Goal: Task Accomplishment & Management: Manage account settings

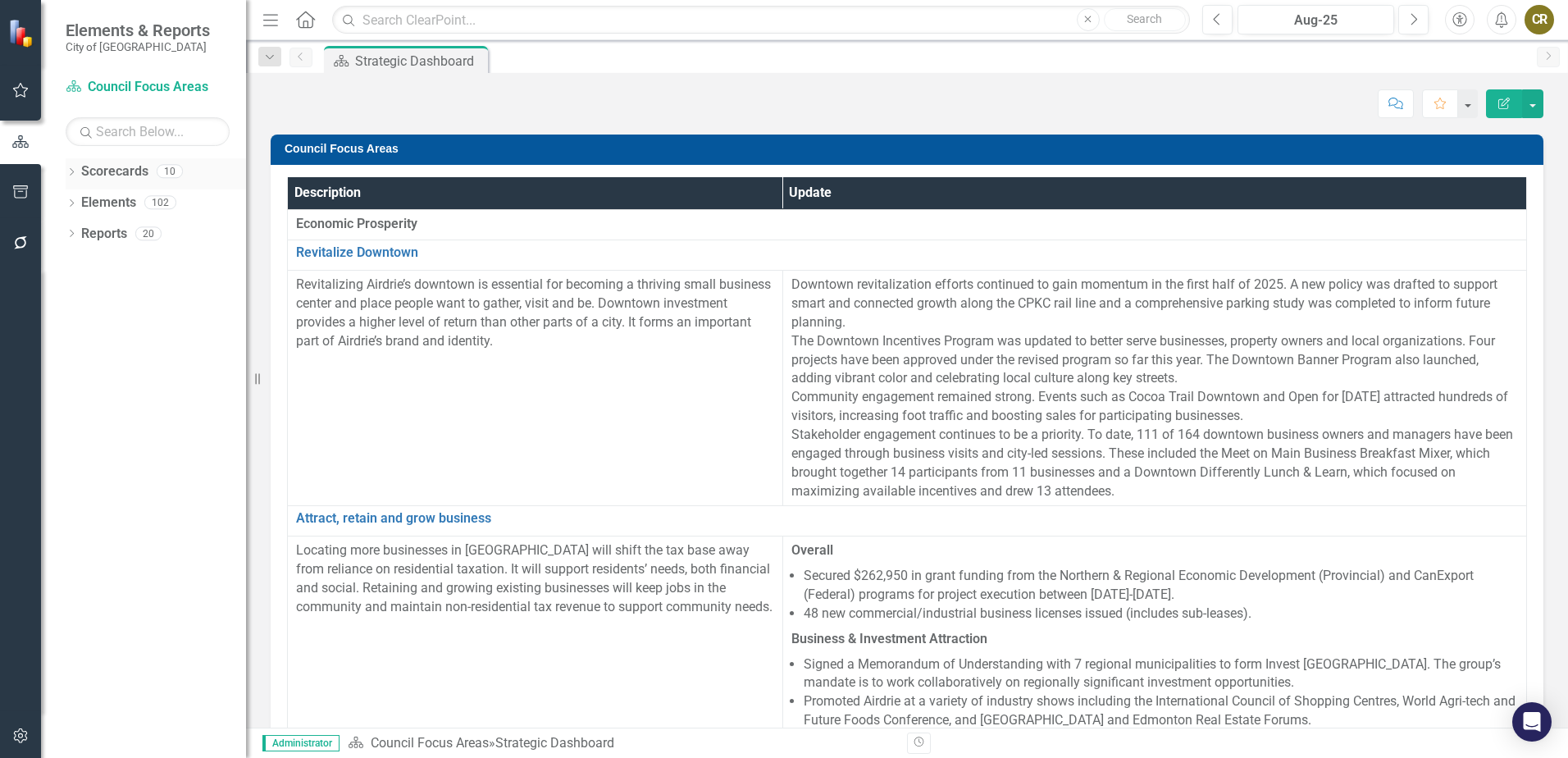
click at [81, 173] on link "Scorecards" at bounding box center [114, 172] width 67 height 19
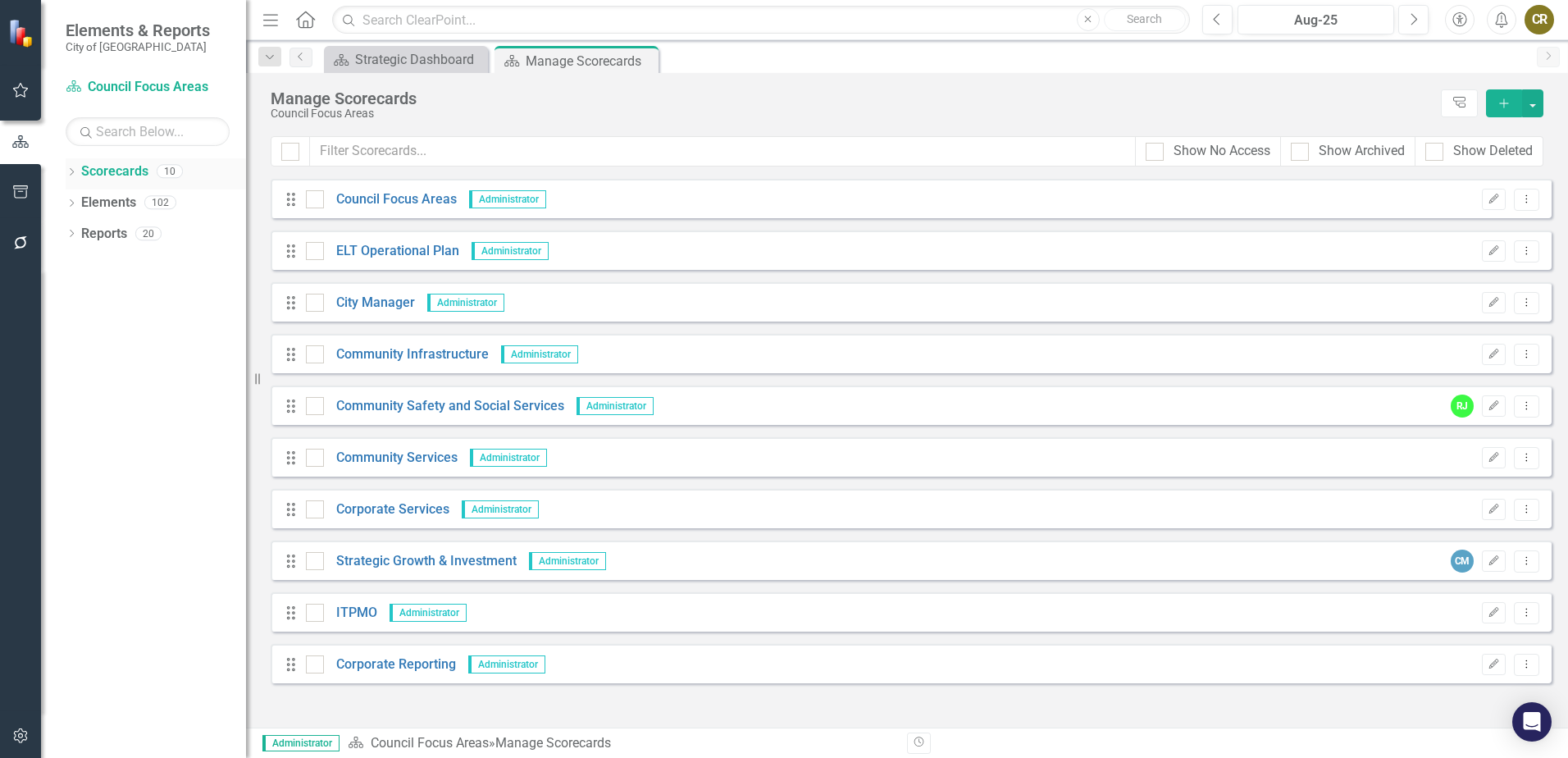
click at [68, 179] on div "Dropdown" at bounding box center [71, 173] width 12 height 14
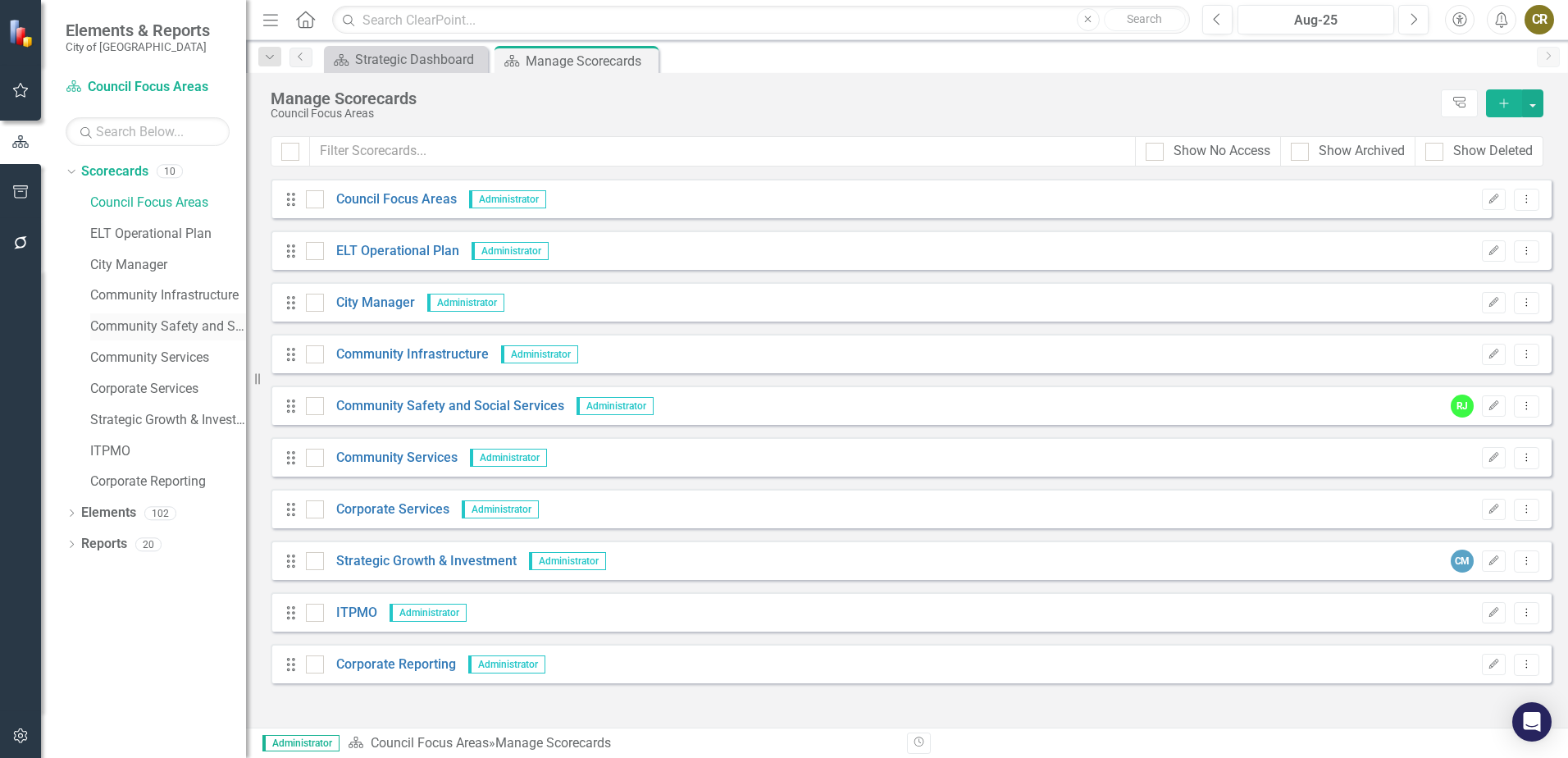
click at [169, 320] on link "Community Safety and Social Services" at bounding box center [168, 326] width 156 height 19
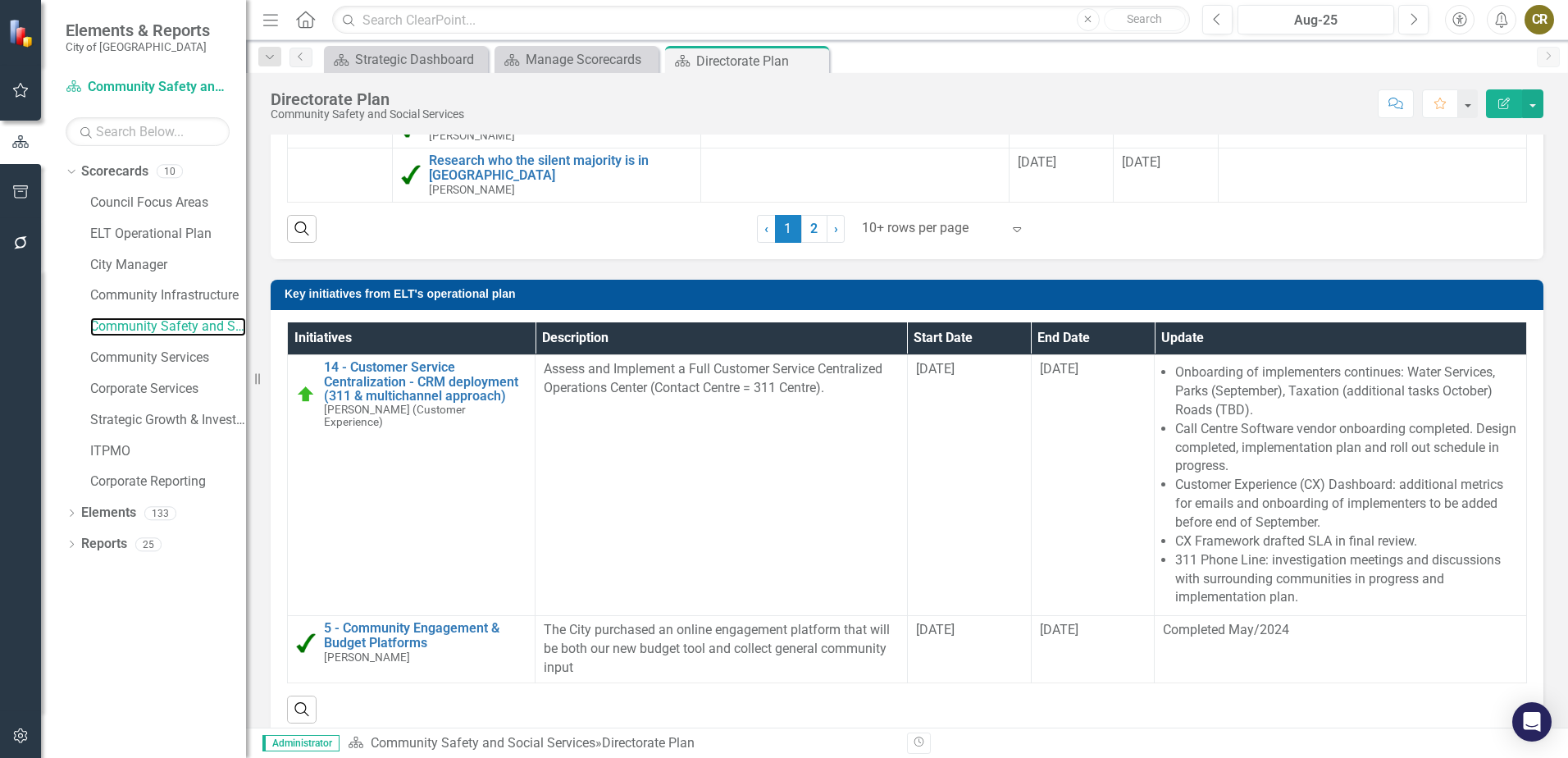
scroll to position [1312, 0]
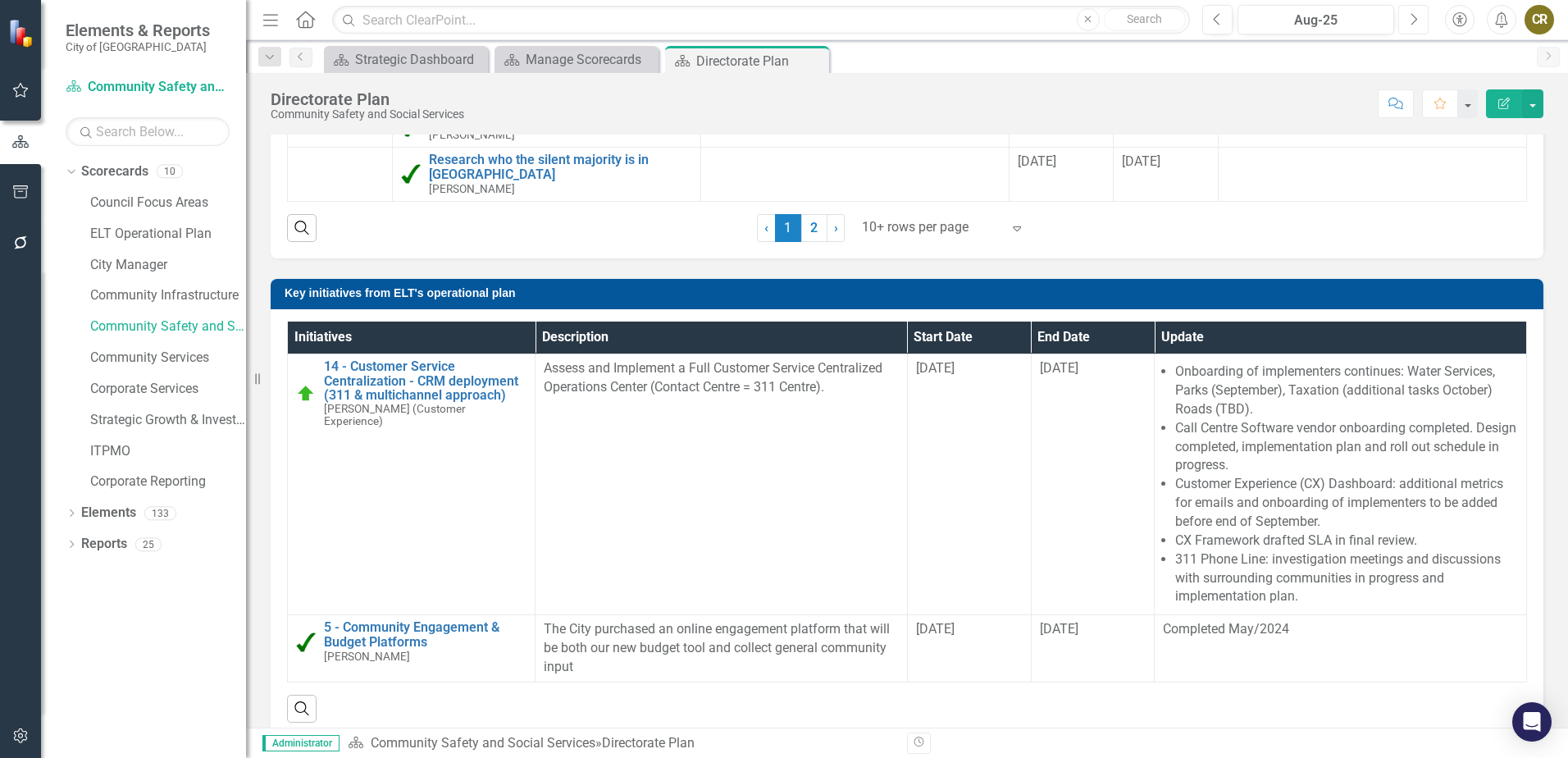
click at [1403, 19] on button "Next" at bounding box center [1414, 20] width 31 height 30
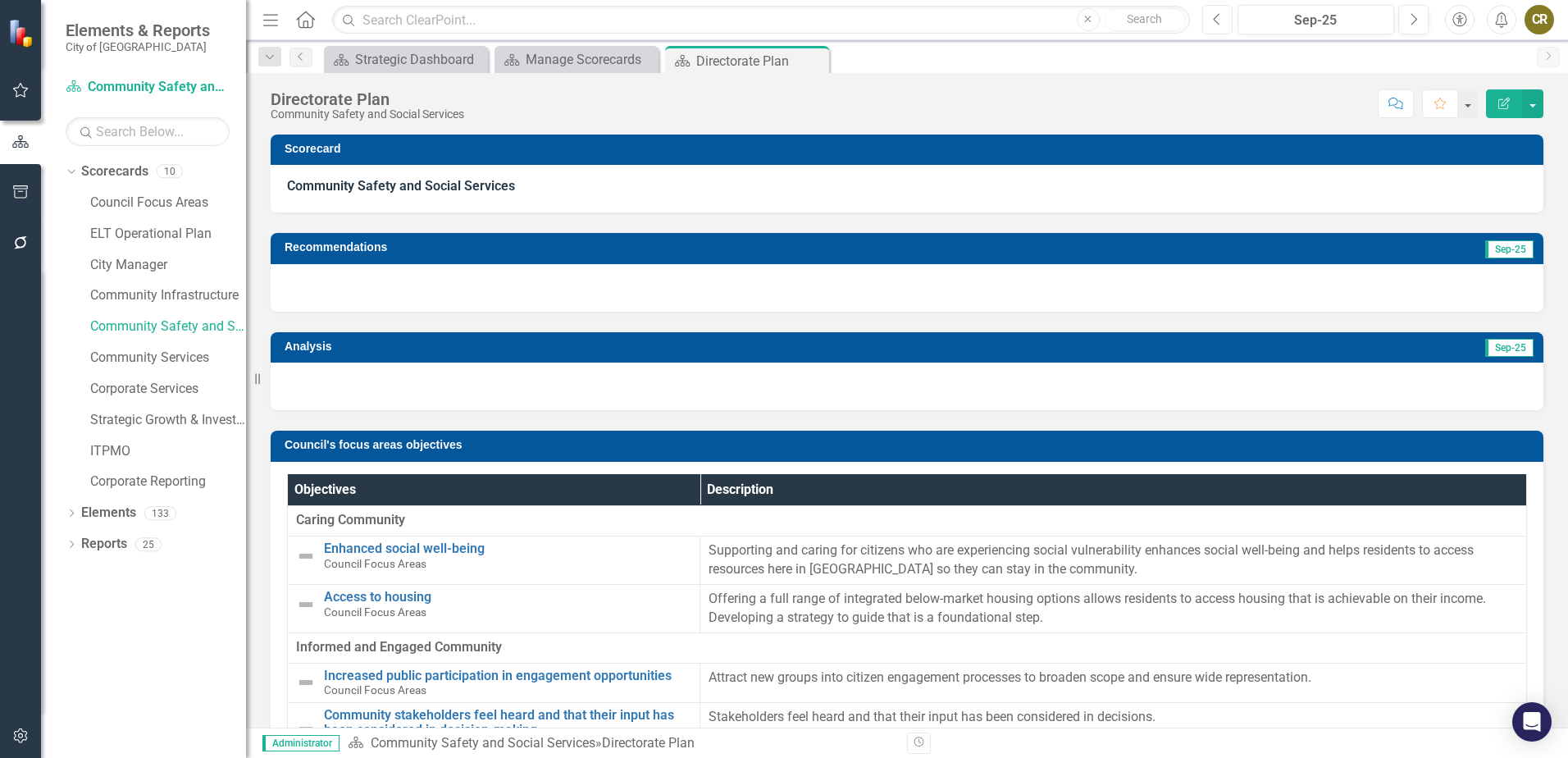
click at [1217, 17] on icon "Previous" at bounding box center [1217, 20] width 9 height 15
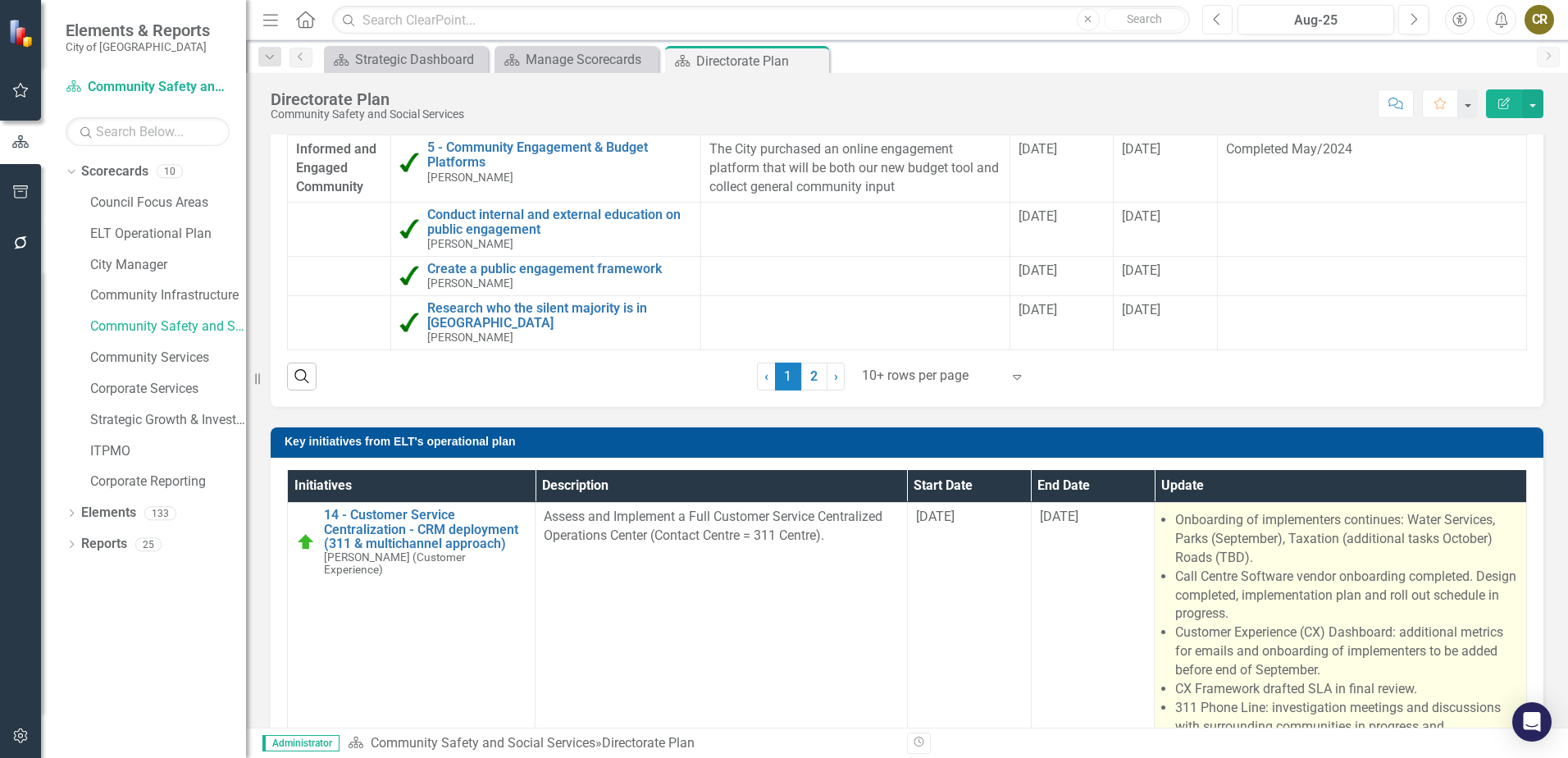
scroll to position [1312, 0]
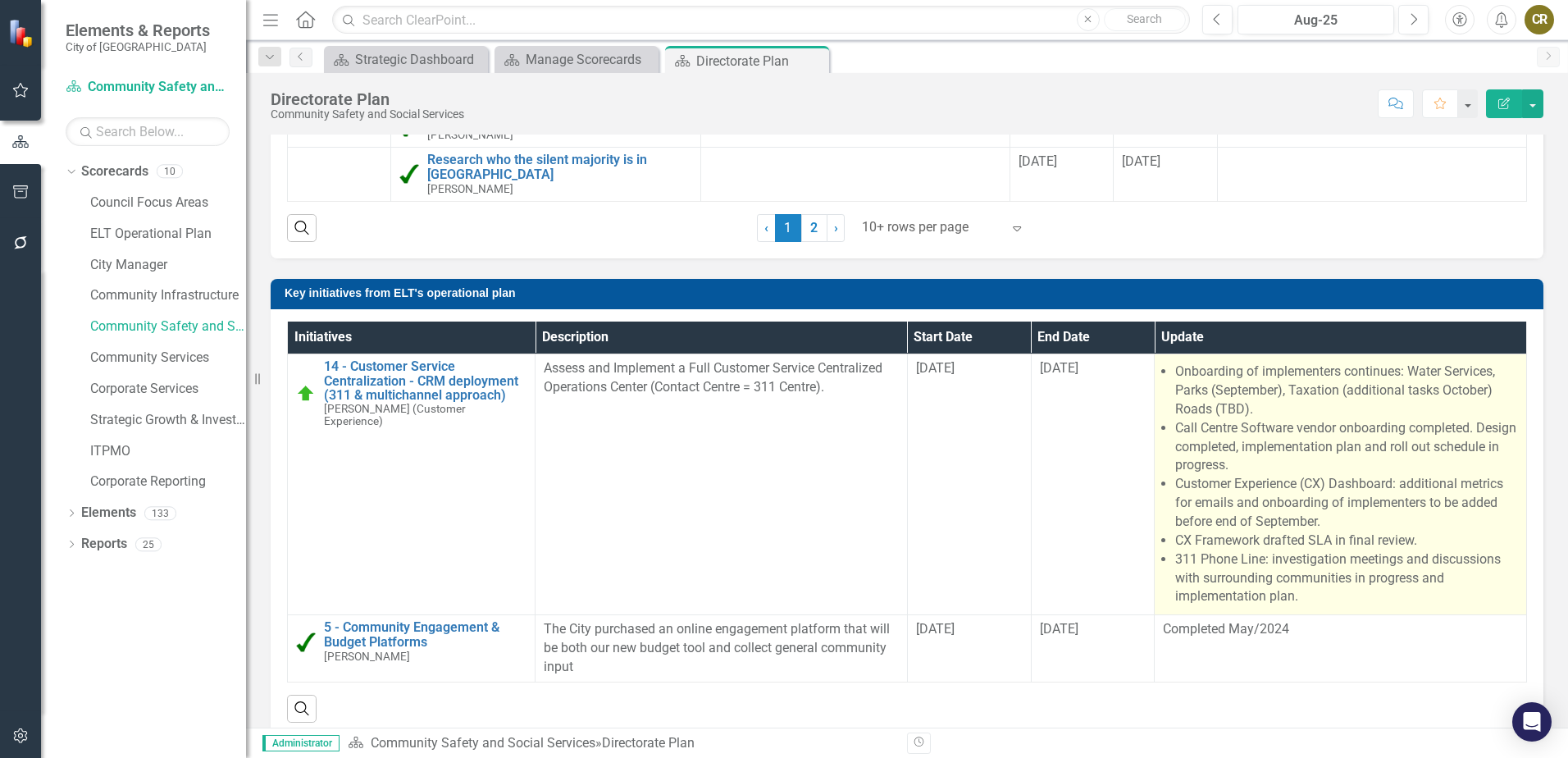
click at [1205, 499] on li "Customer Experience (CX) Dashboard: additional metrics for emails and onboardin…" at bounding box center [1346, 503] width 343 height 57
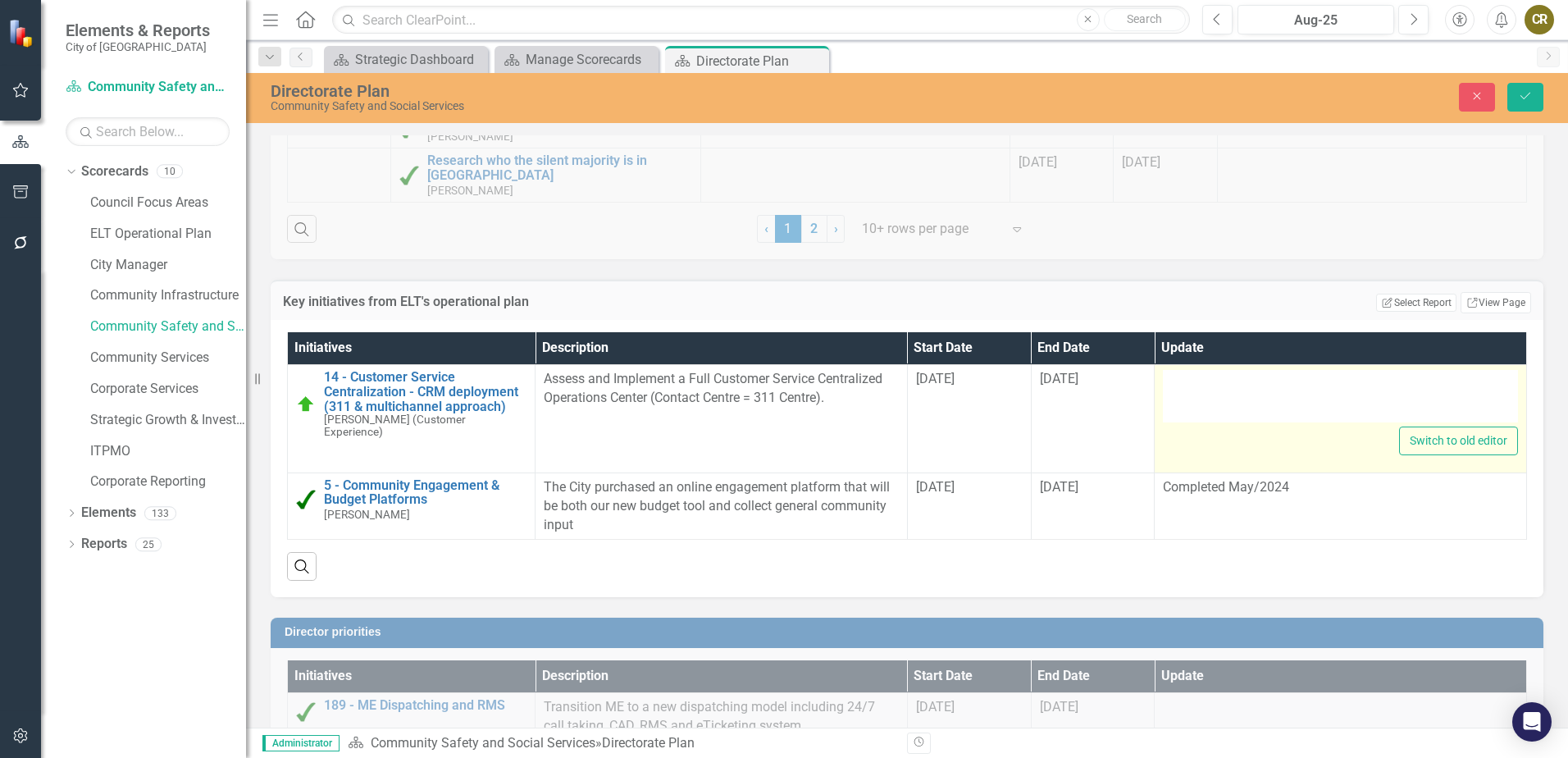
type textarea "<ul> <li>Onboarding of implementers continues: Water Services, Parks (September…"
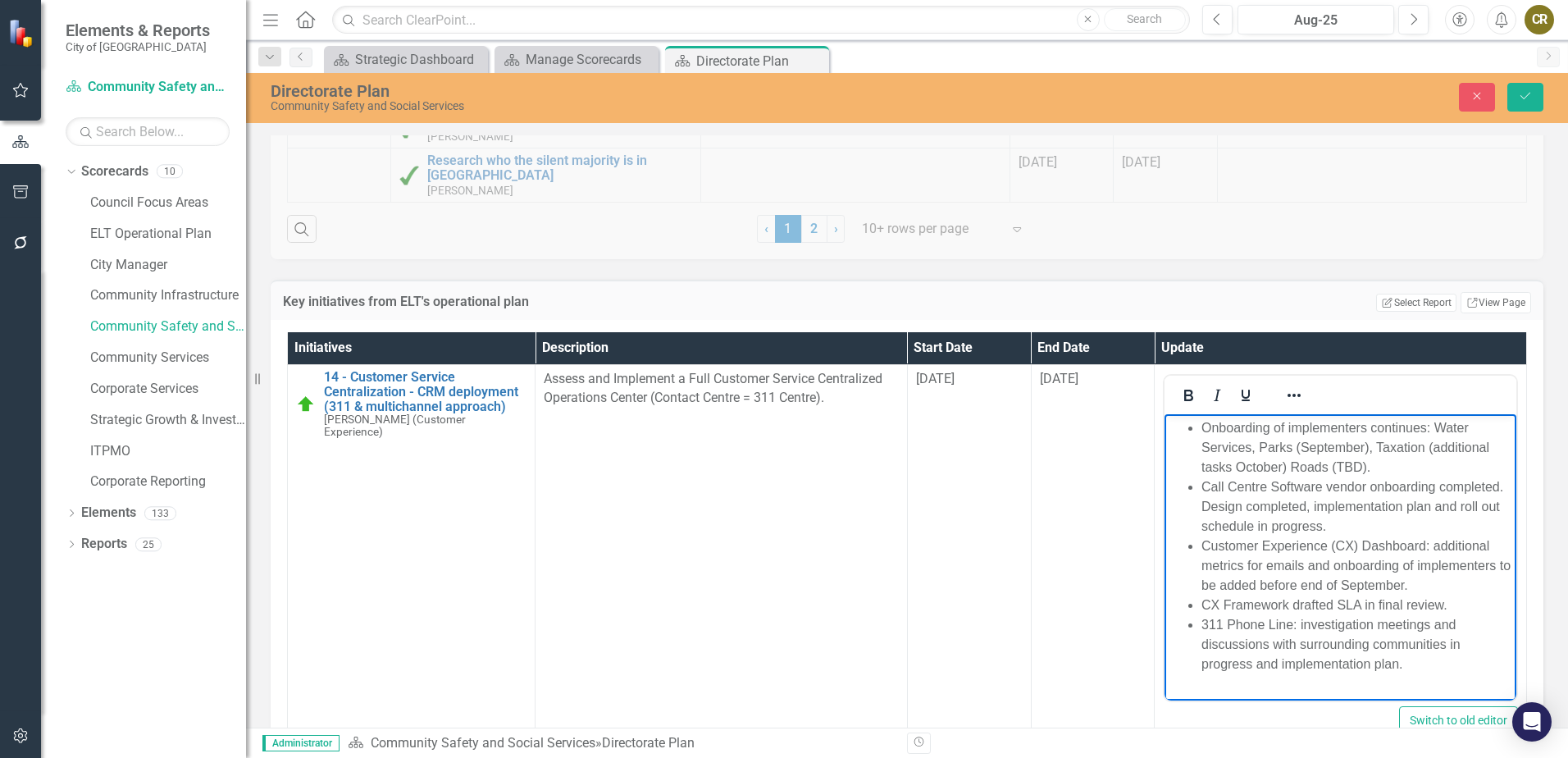
scroll to position [0, 0]
drag, startPoint x: 1410, startPoint y: 684, endPoint x: 1277, endPoint y: 471, distance: 251.1
click at [1178, 419] on ul "Onboarding of implementers continues: Water Services, Parks (September), Taxati…" at bounding box center [1340, 547] width 343 height 256
copy ul "Onboarding of implementers continues: Water Services, Parks (September), Taxati…"
click at [1409, 23] on icon "Next" at bounding box center [1413, 20] width 9 height 15
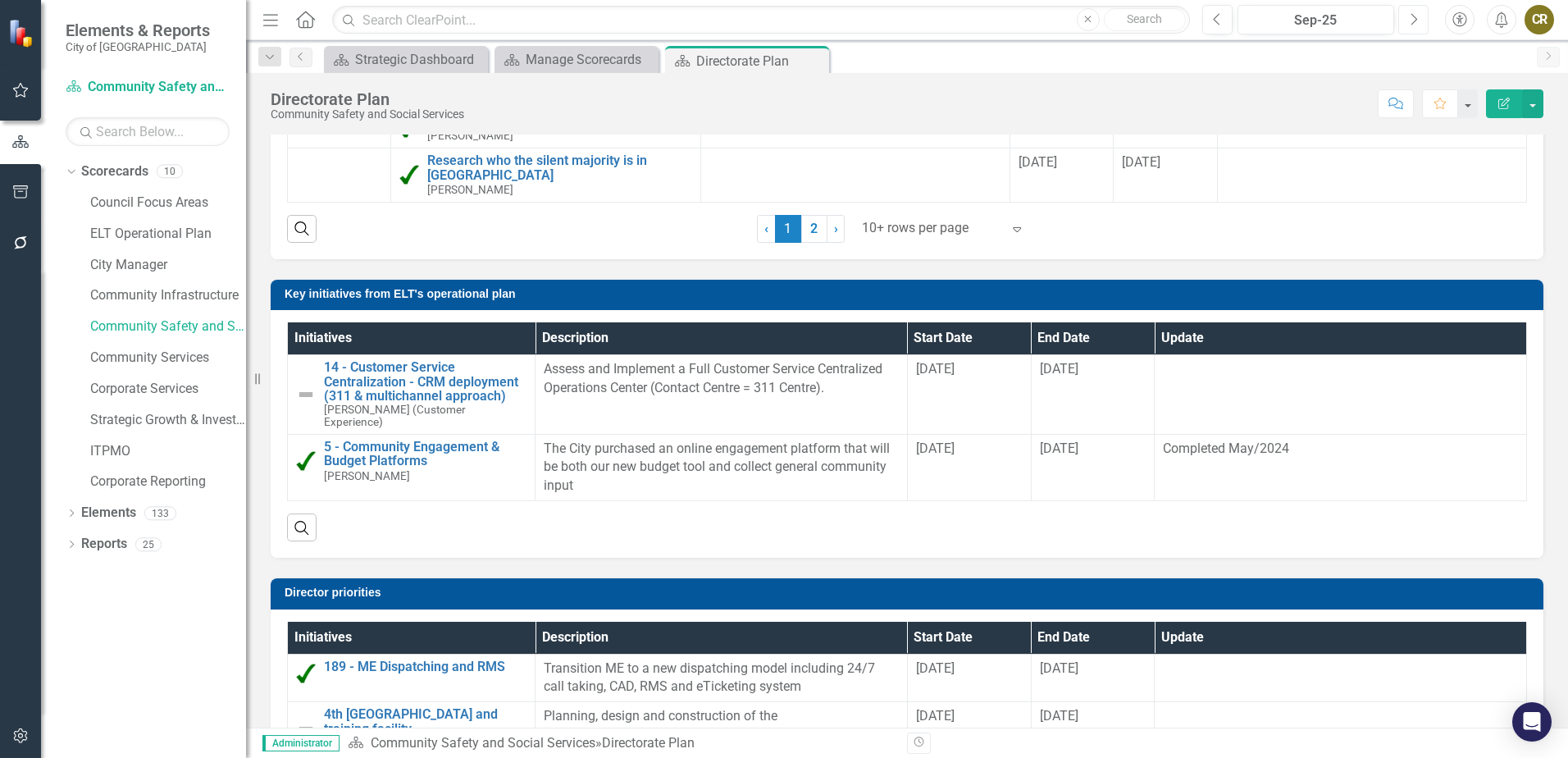
scroll to position [1312, 0]
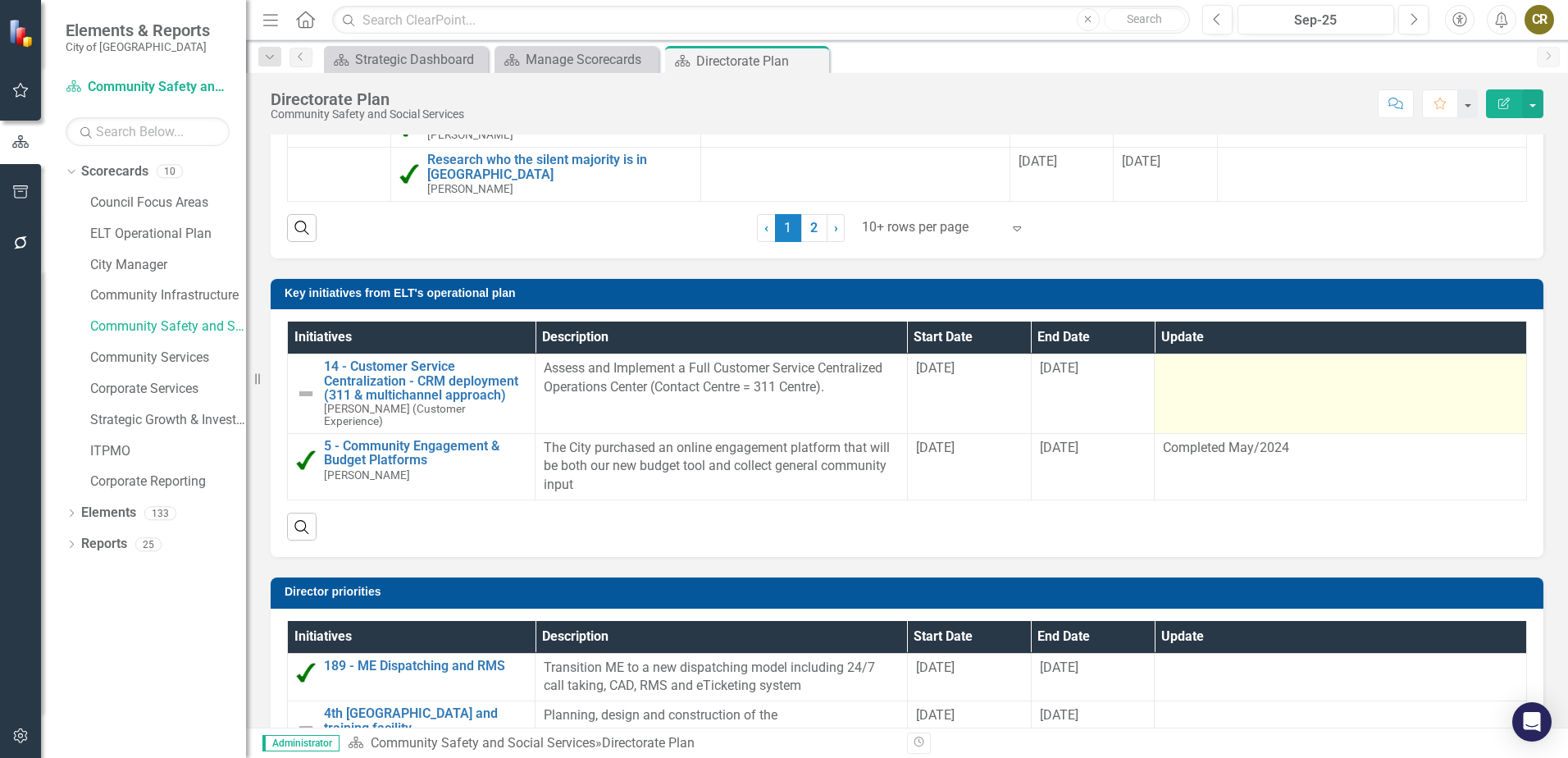
click at [1217, 395] on td at bounding box center [1341, 393] width 372 height 78
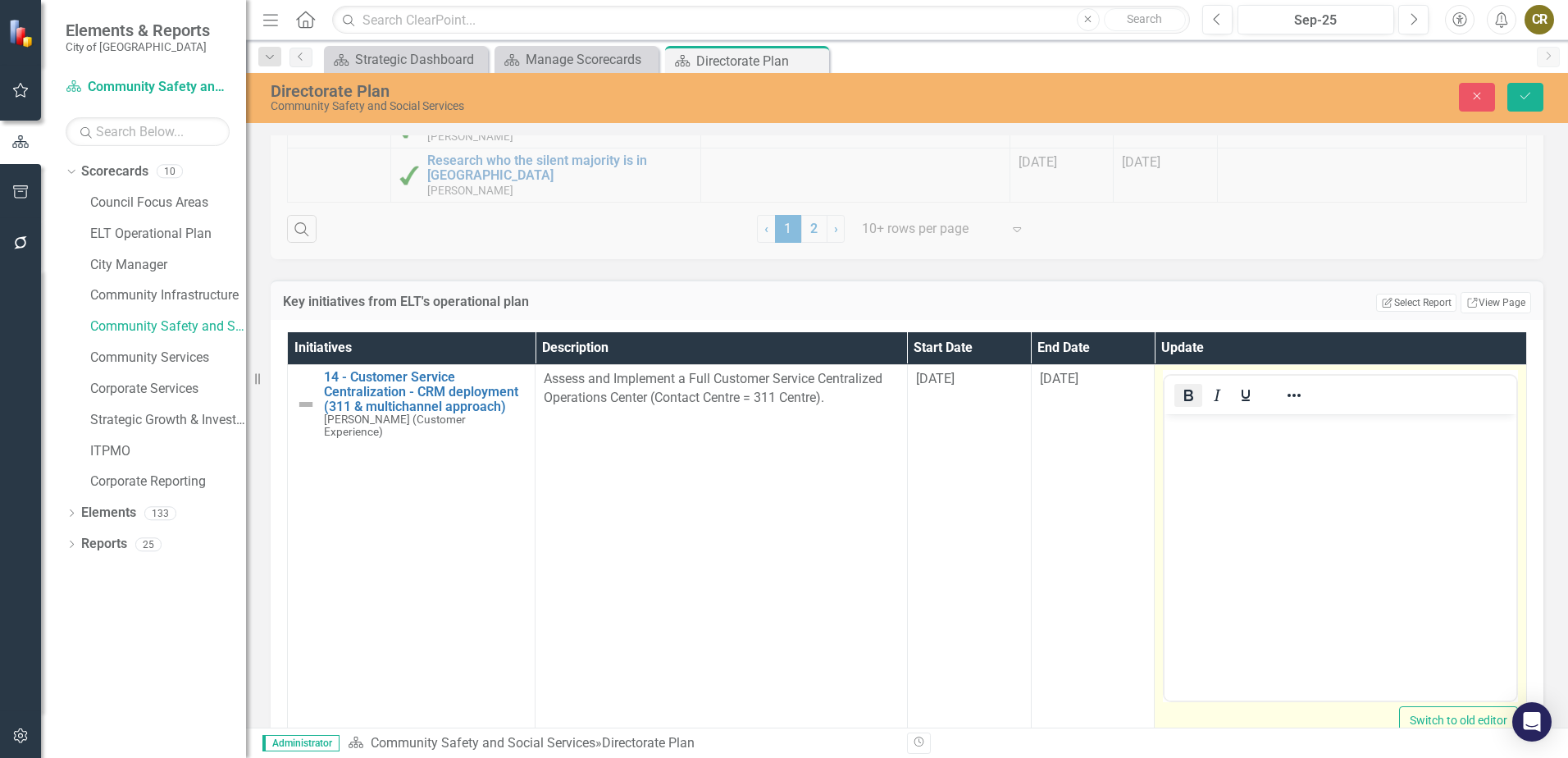
scroll to position [0, 0]
click at [1206, 442] on body "Rich Text Area. Press ALT-0 for help." at bounding box center [1340, 538] width 352 height 246
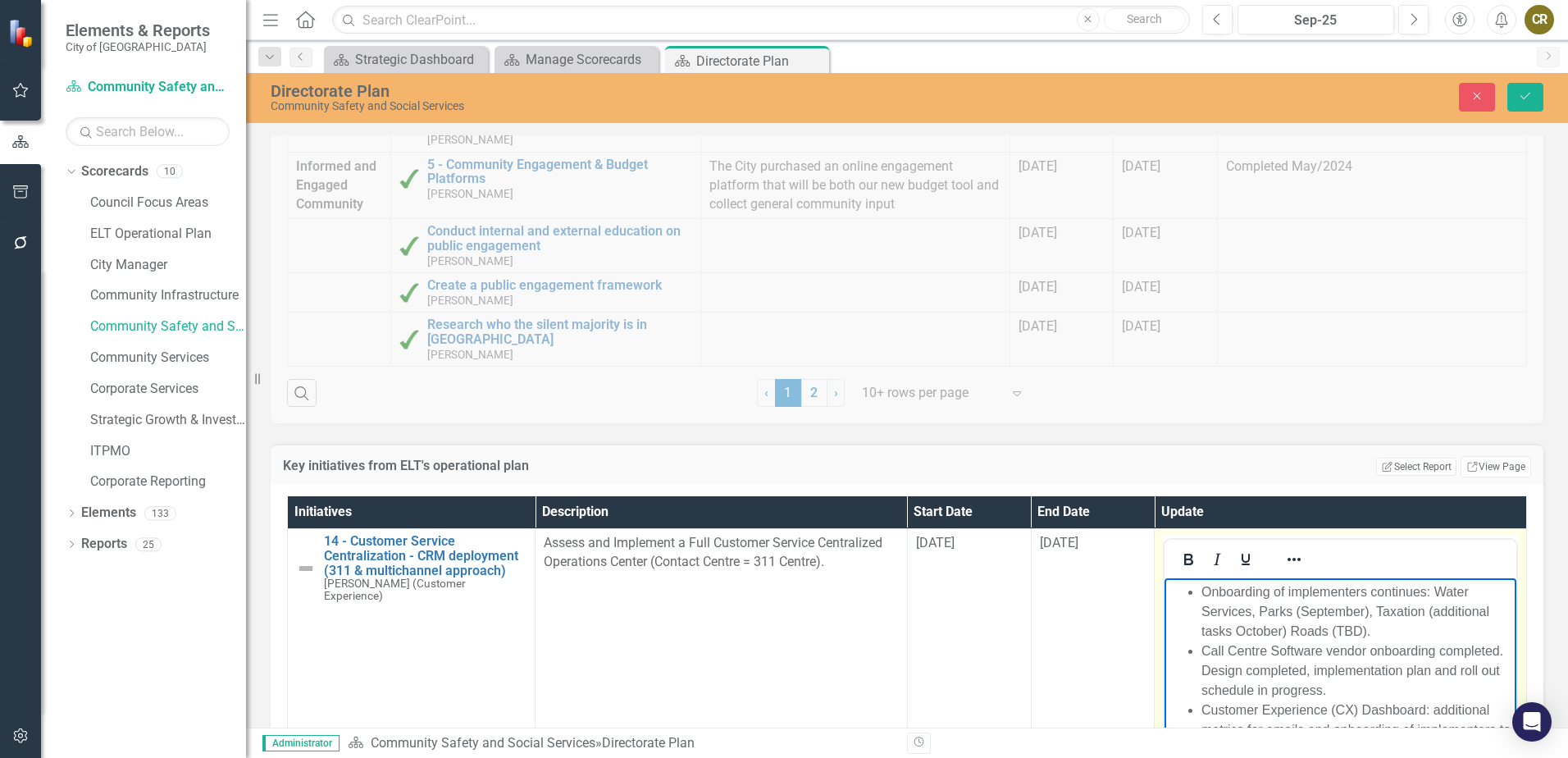
scroll to position [1312, 0]
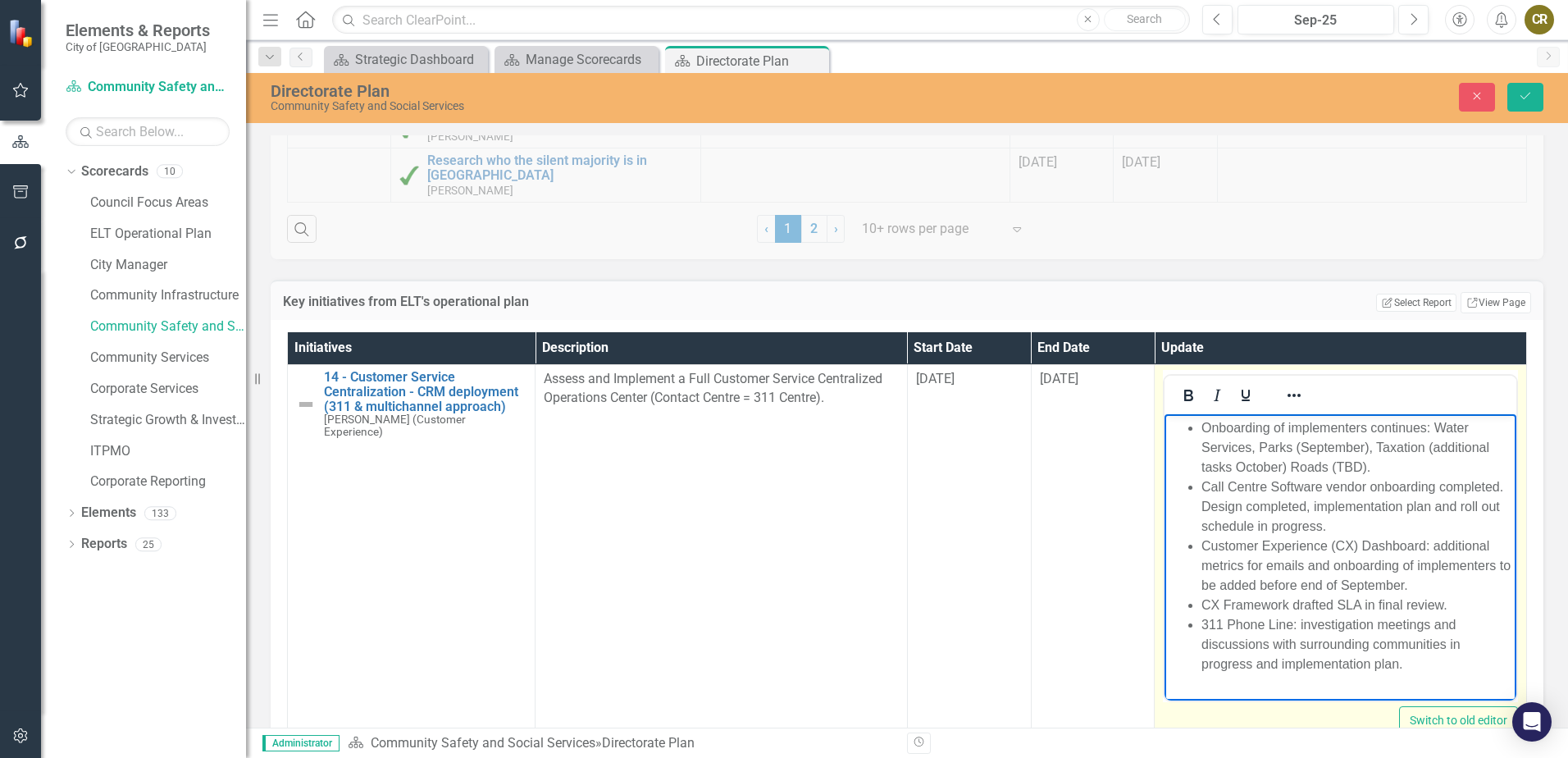
drag, startPoint x: 1408, startPoint y: 668, endPoint x: 1298, endPoint y: 630, distance: 116.4
click at [1298, 630] on li "311 Phone Line: investigation meetings and discussions with surrounding communi…" at bounding box center [1357, 645] width 310 height 59
drag, startPoint x: 1272, startPoint y: 666, endPoint x: 1230, endPoint y: 659, distance: 42.6
click at [1230, 659] on li "311 Phone Line: IT Data Services assisting with boundaries for the paperwork su…" at bounding box center [1357, 645] width 310 height 59
drag, startPoint x: 1335, startPoint y: 604, endPoint x: 1295, endPoint y: 609, distance: 40.3
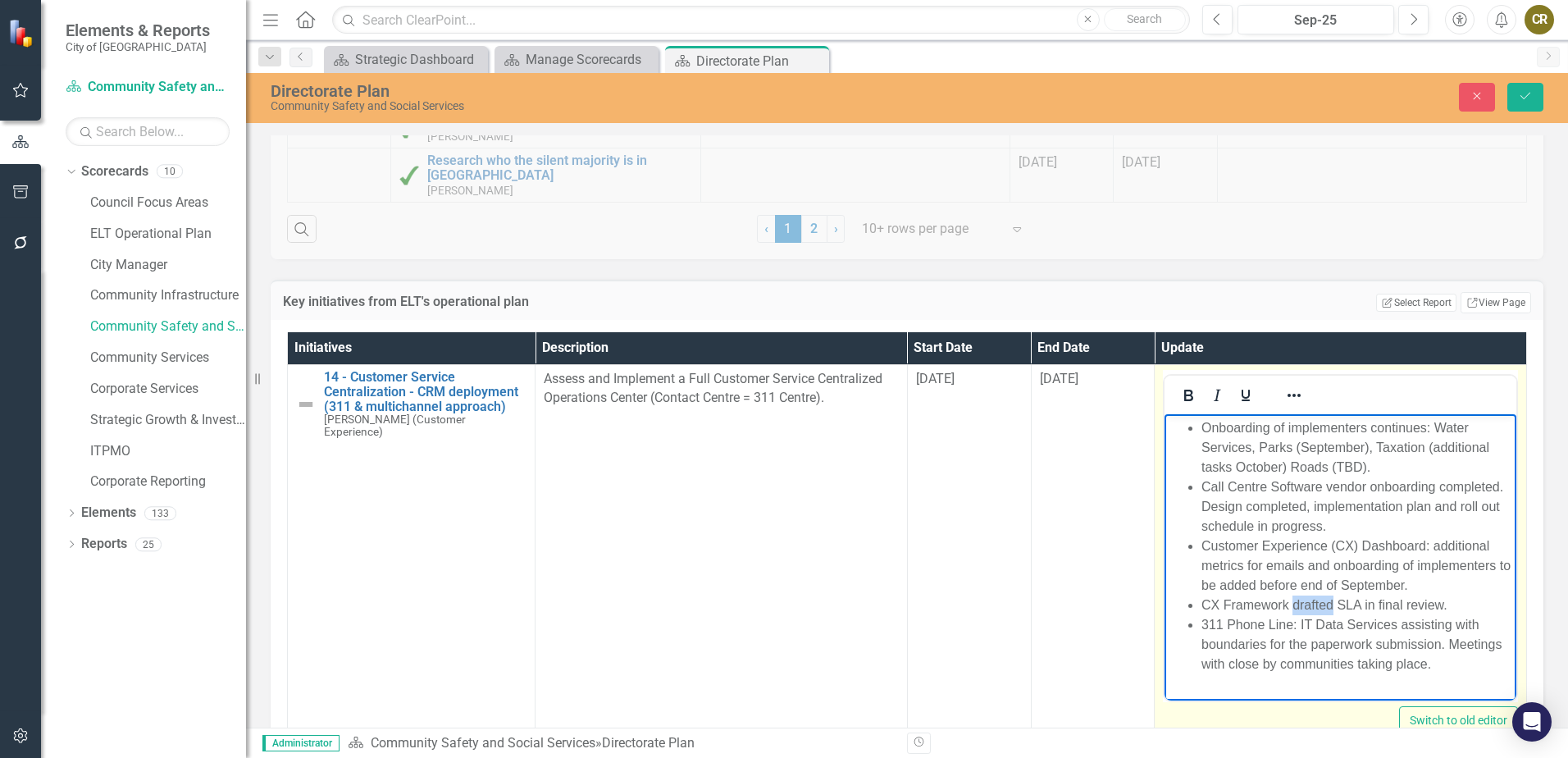
click at [1295, 609] on li "CX Framework drafted SLA in final review." at bounding box center [1357, 605] width 310 height 20
click at [1376, 635] on li "CX Framework final review and to be operationalized by CX team. SLA in final re…" at bounding box center [1357, 615] width 310 height 40
drag, startPoint x: 1372, startPoint y: 644, endPoint x: 1472, endPoint y: 642, distance: 100.0
click at [1472, 635] on li "CX Framework final review and to be operationalized by CX team. SLA in final re…" at bounding box center [1357, 615] width 310 height 40
click at [1363, 623] on li "CX Framework final review and to be operationalized by CX team." at bounding box center [1357, 615] width 310 height 40
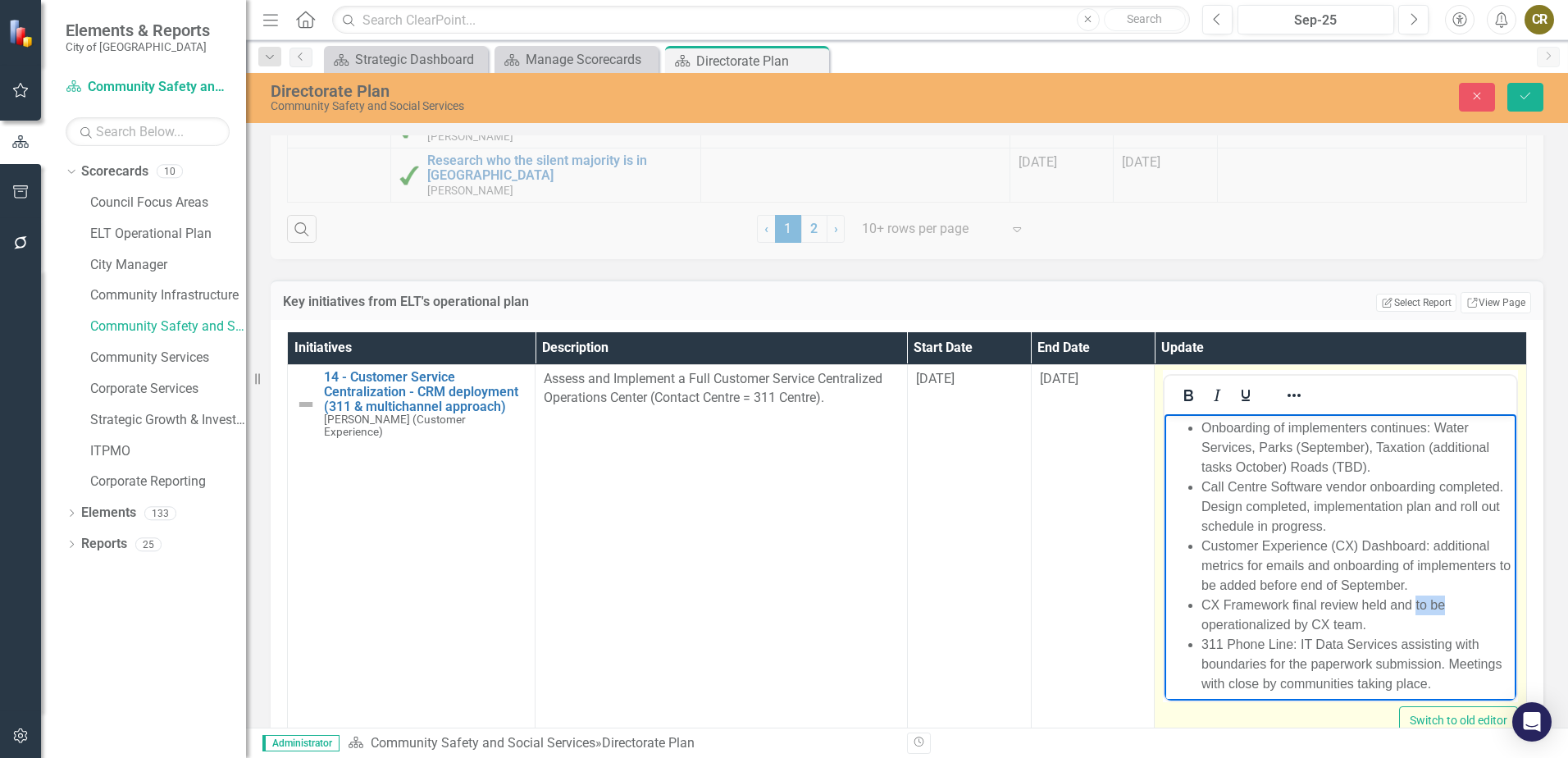
drag, startPoint x: 1444, startPoint y: 626, endPoint x: 1414, endPoint y: 628, distance: 30.1
click at [1414, 628] on li "CX Framework final review held and to be operationalized by CX team." at bounding box center [1357, 615] width 310 height 40
drag, startPoint x: 1314, startPoint y: 643, endPoint x: 1287, endPoint y: 646, distance: 27.2
click at [1287, 635] on li "CX Framework final review held and transitioned into operationalized by CX team." at bounding box center [1357, 615] width 310 height 40
click at [1219, 635] on li "CX Framework final review held and transitioned into operationalized by CX team." at bounding box center [1357, 615] width 310 height 40
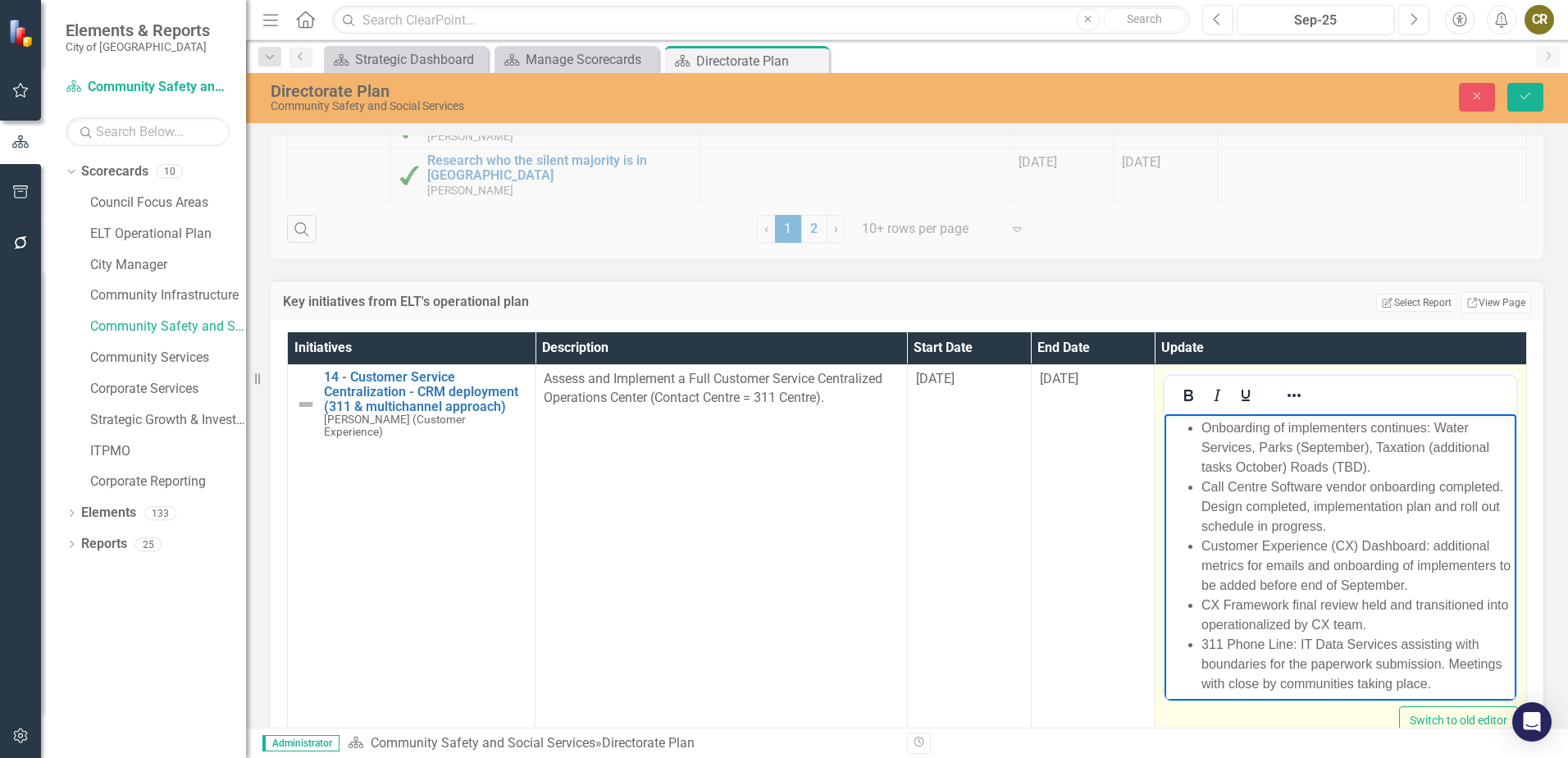
click at [1211, 635] on li "CX Framework final review held and transitioned into operationalized by CX team." at bounding box center [1357, 615] width 310 height 40
drag, startPoint x: 1285, startPoint y: 583, endPoint x: 1319, endPoint y: 583, distance: 34.0
click at [1319, 583] on li "Customer Experience (CX) Dashboard: additional metrics for emails and onboardin…" at bounding box center [1357, 566] width 310 height 59
drag, startPoint x: 1323, startPoint y: 584, endPoint x: 1470, endPoint y: 578, distance: 147.1
click at [1470, 578] on li "Customer Experience (CX) Dashboard: additional metrics for emails and onboardin…" at bounding box center [1357, 566] width 310 height 59
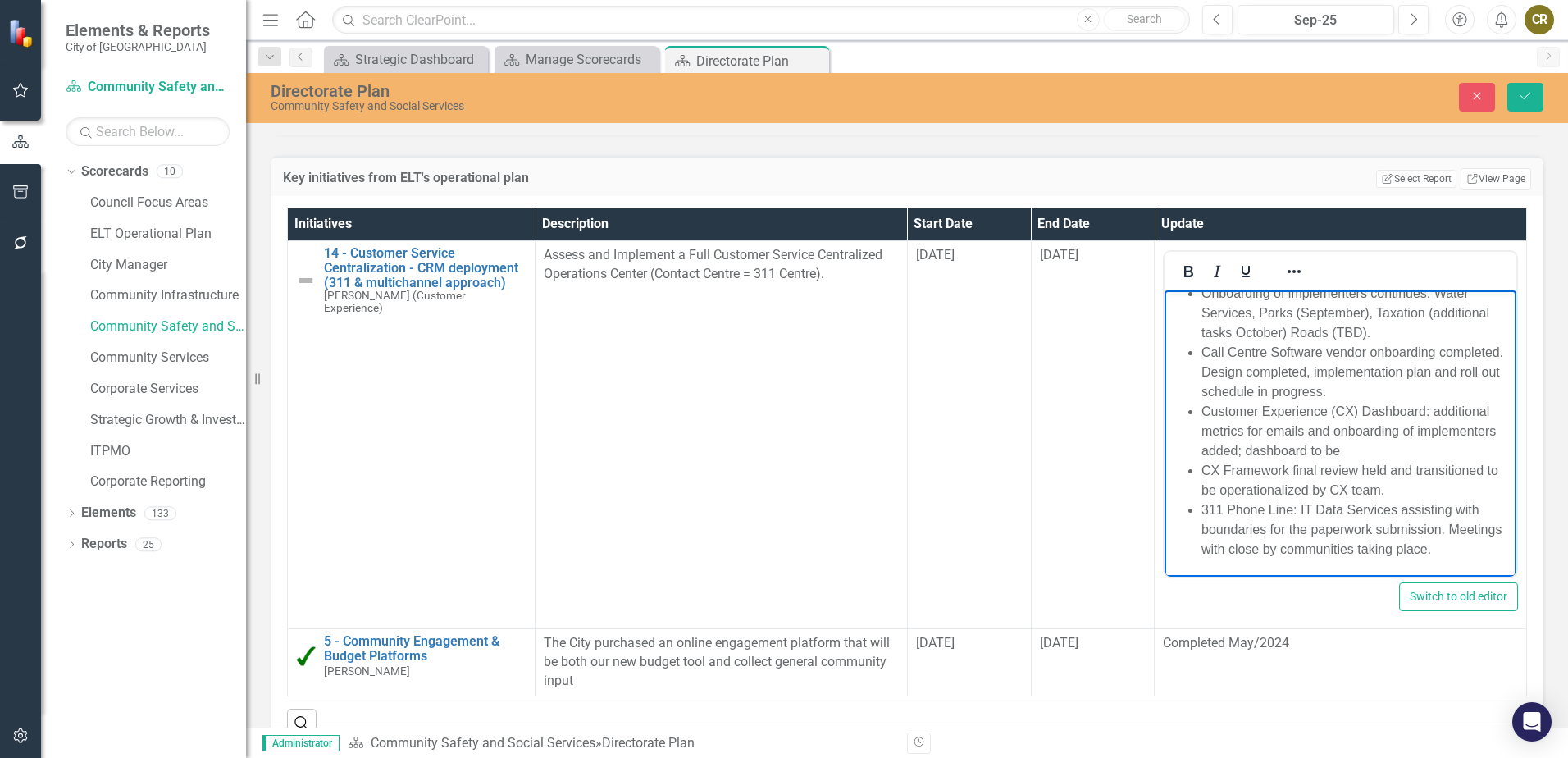
scroll to position [1558, 0]
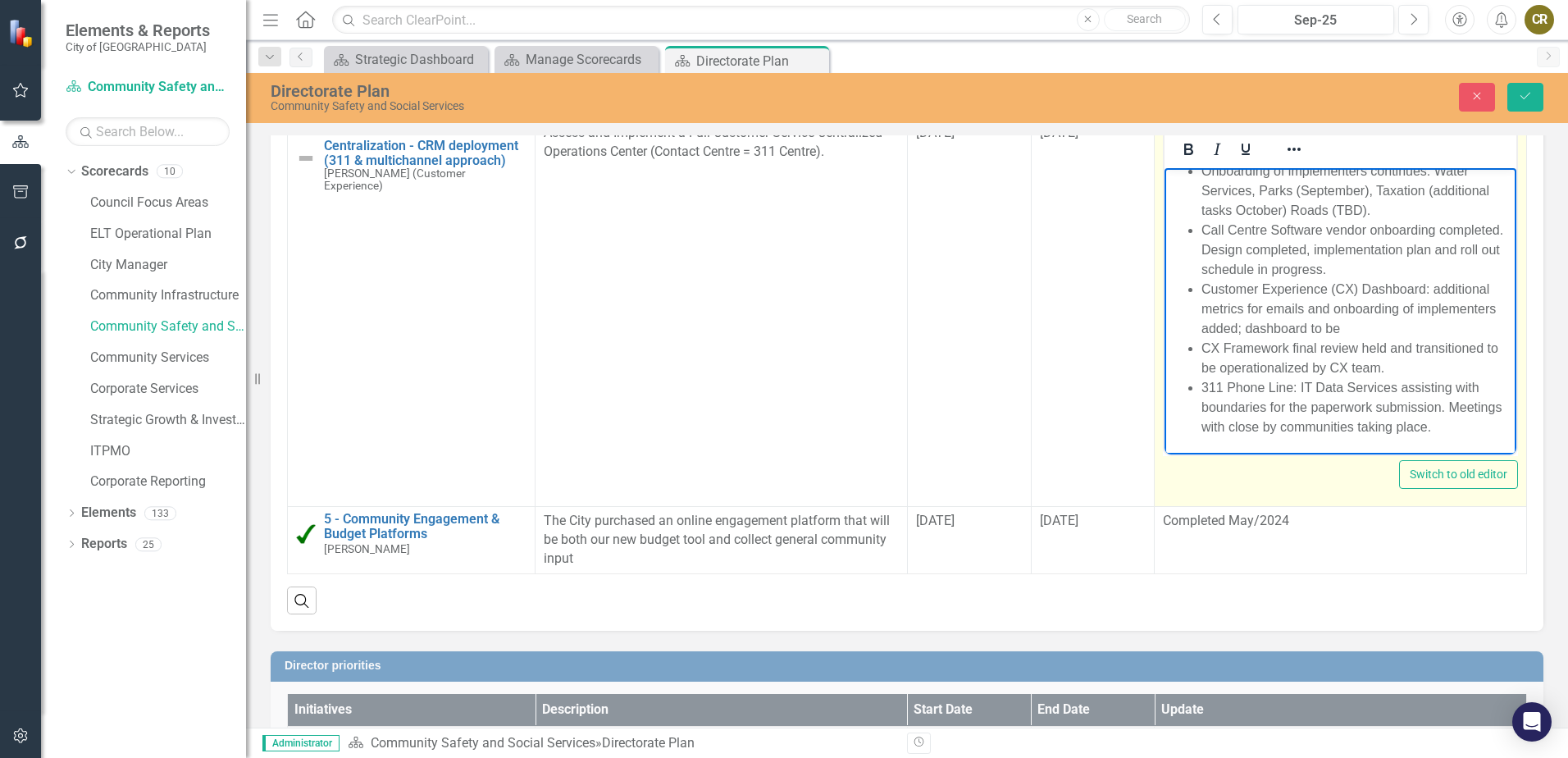
click at [1486, 427] on li "311 Phone Line: IT Data Services assisting with boundaries for the paperwork su…" at bounding box center [1357, 408] width 310 height 59
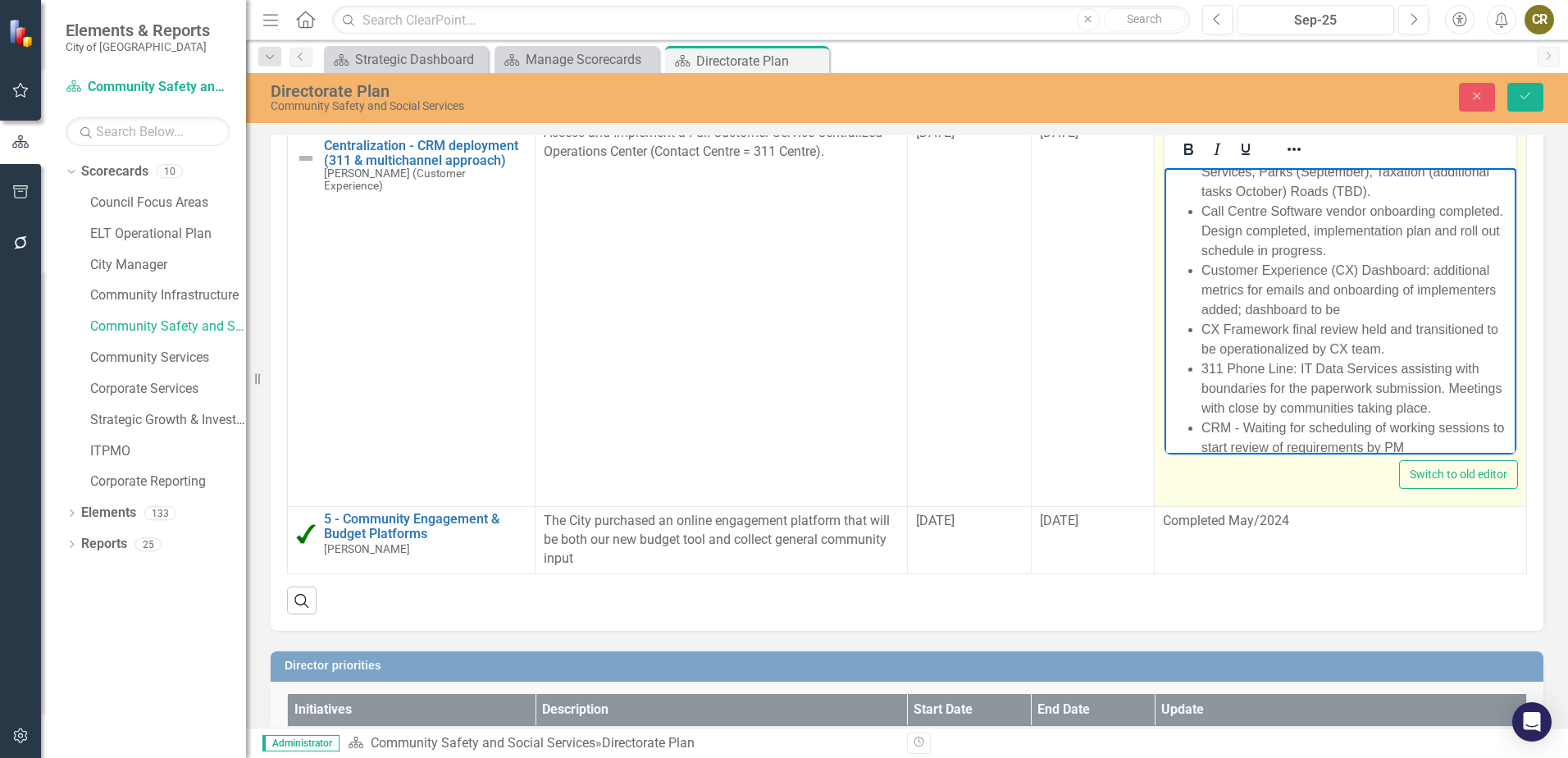
click at [1426, 443] on li "CRM - Waiting for scheduling of working sessions to start review of requirement…" at bounding box center [1357, 438] width 310 height 40
drag, startPoint x: 1307, startPoint y: 425, endPoint x: 1244, endPoint y: 426, distance: 63.0
click at [1244, 426] on li "CRM - Waiting for scheduling of working sessions to start review of requirement…" at bounding box center [1357, 438] width 310 height 40
drag, startPoint x: 1415, startPoint y: 427, endPoint x: 1340, endPoint y: 429, distance: 75.0
click at [1340, 429] on li "CRM - To participate in scheduling of working sessions to start review of requi…" at bounding box center [1357, 438] width 310 height 40
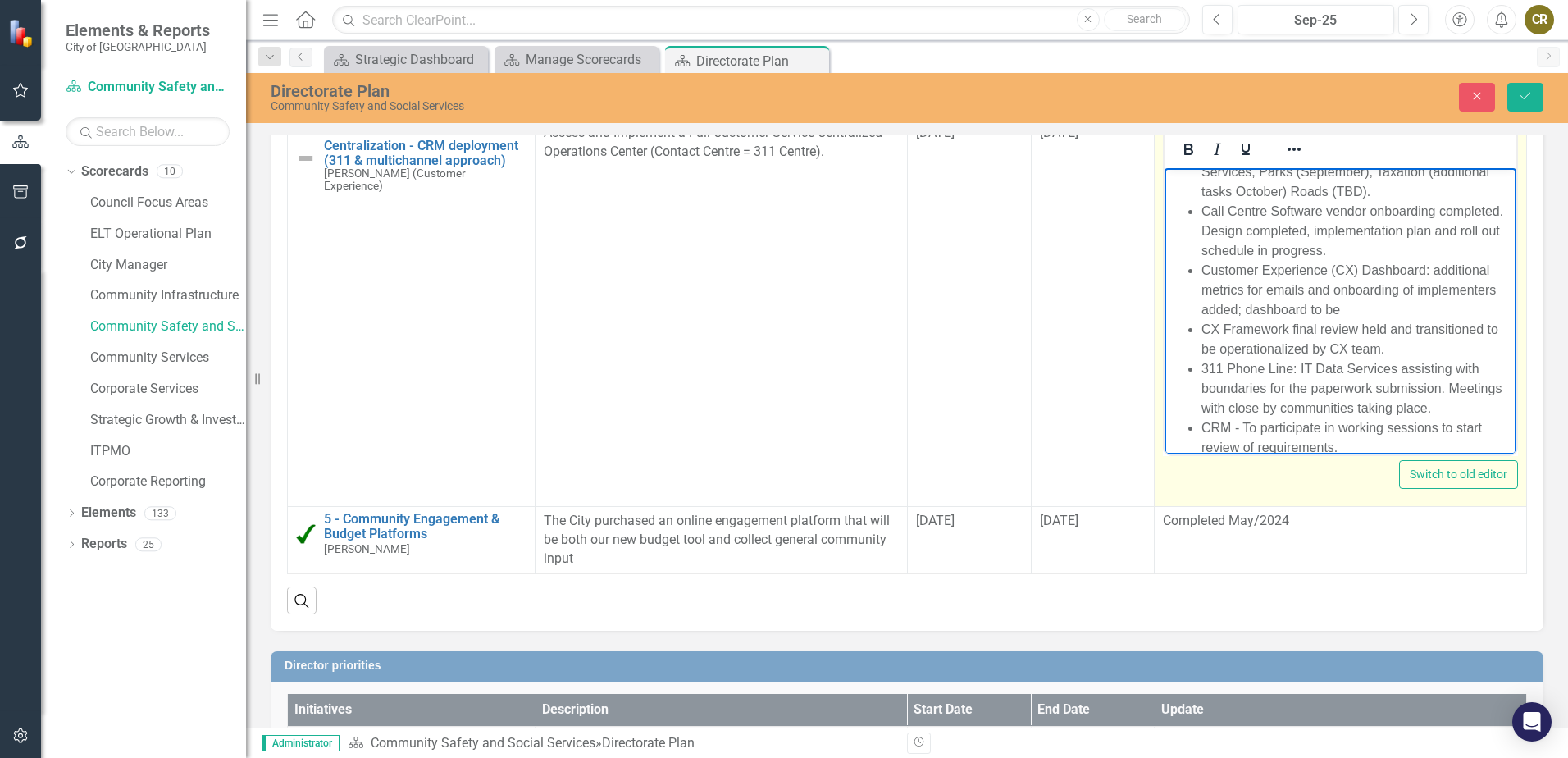
click at [1334, 443] on li "CRM - To participate in working sessions to start review of requirements." at bounding box center [1357, 438] width 310 height 40
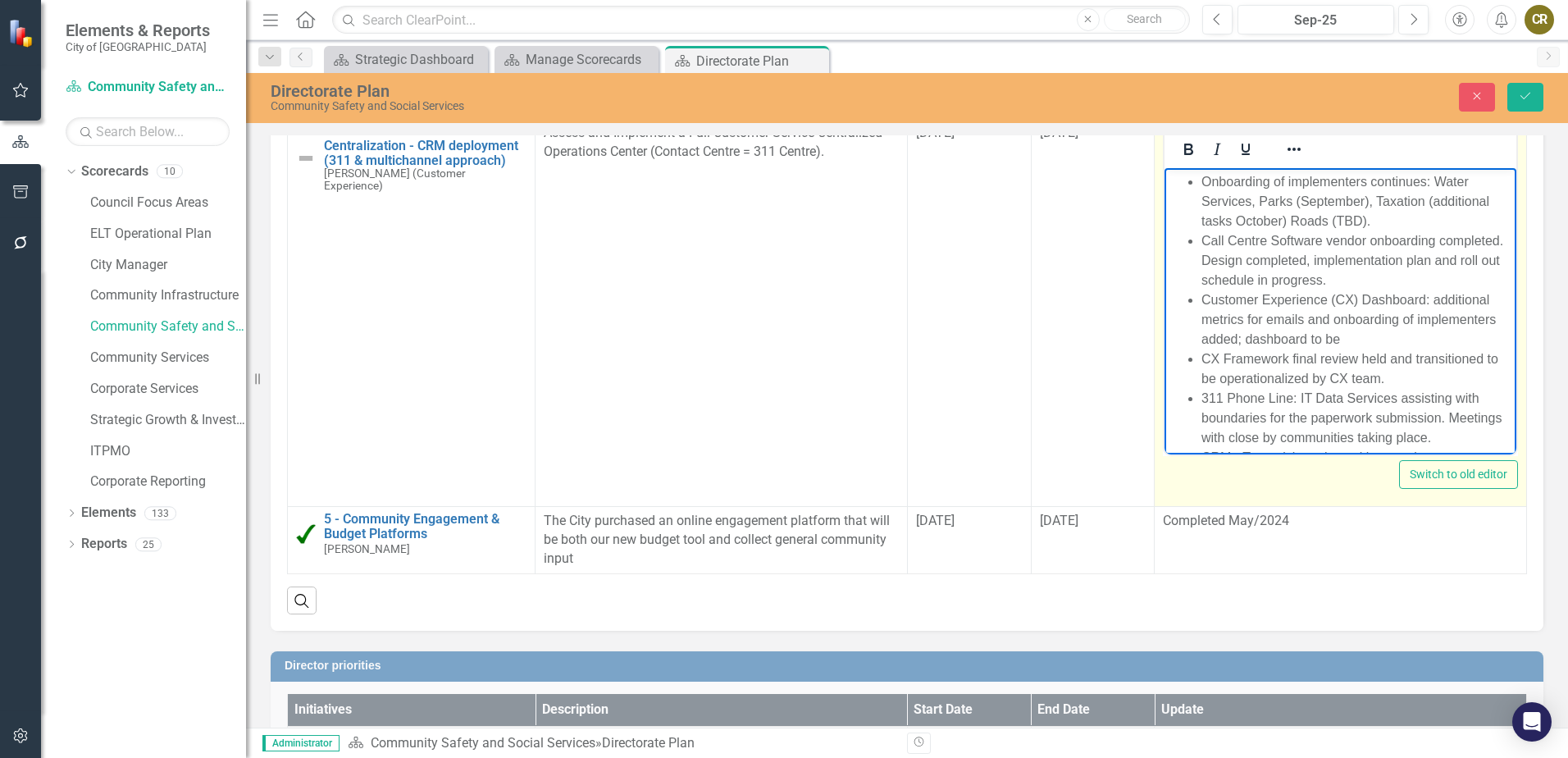
scroll to position [1476, 0]
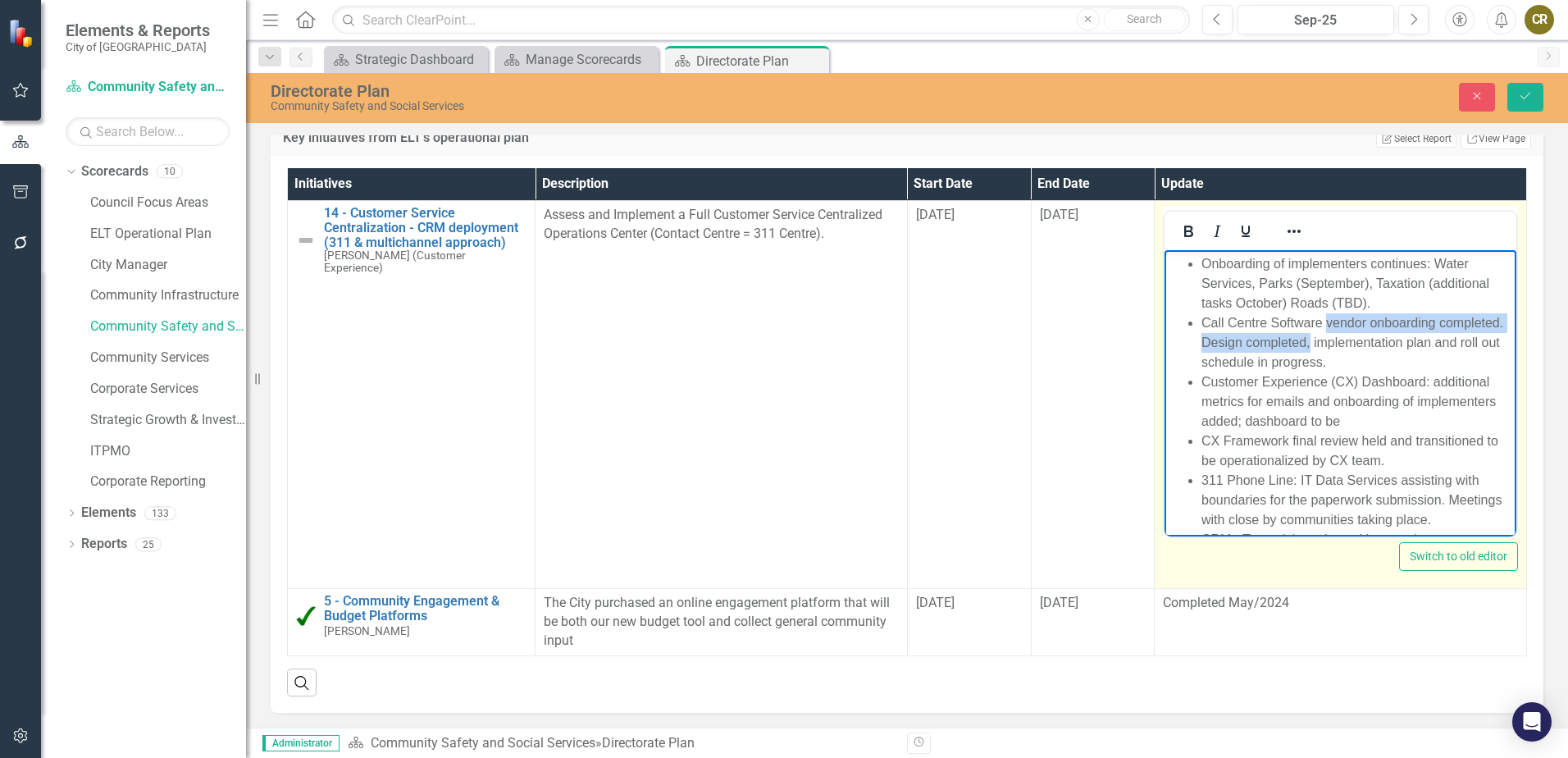
drag, startPoint x: 1380, startPoint y: 340, endPoint x: 1327, endPoint y: 325, distance: 55.1
click at [1327, 325] on li "Call Centre Software vendor onboarding completed. Design completed, implementat…" at bounding box center [1357, 343] width 310 height 59
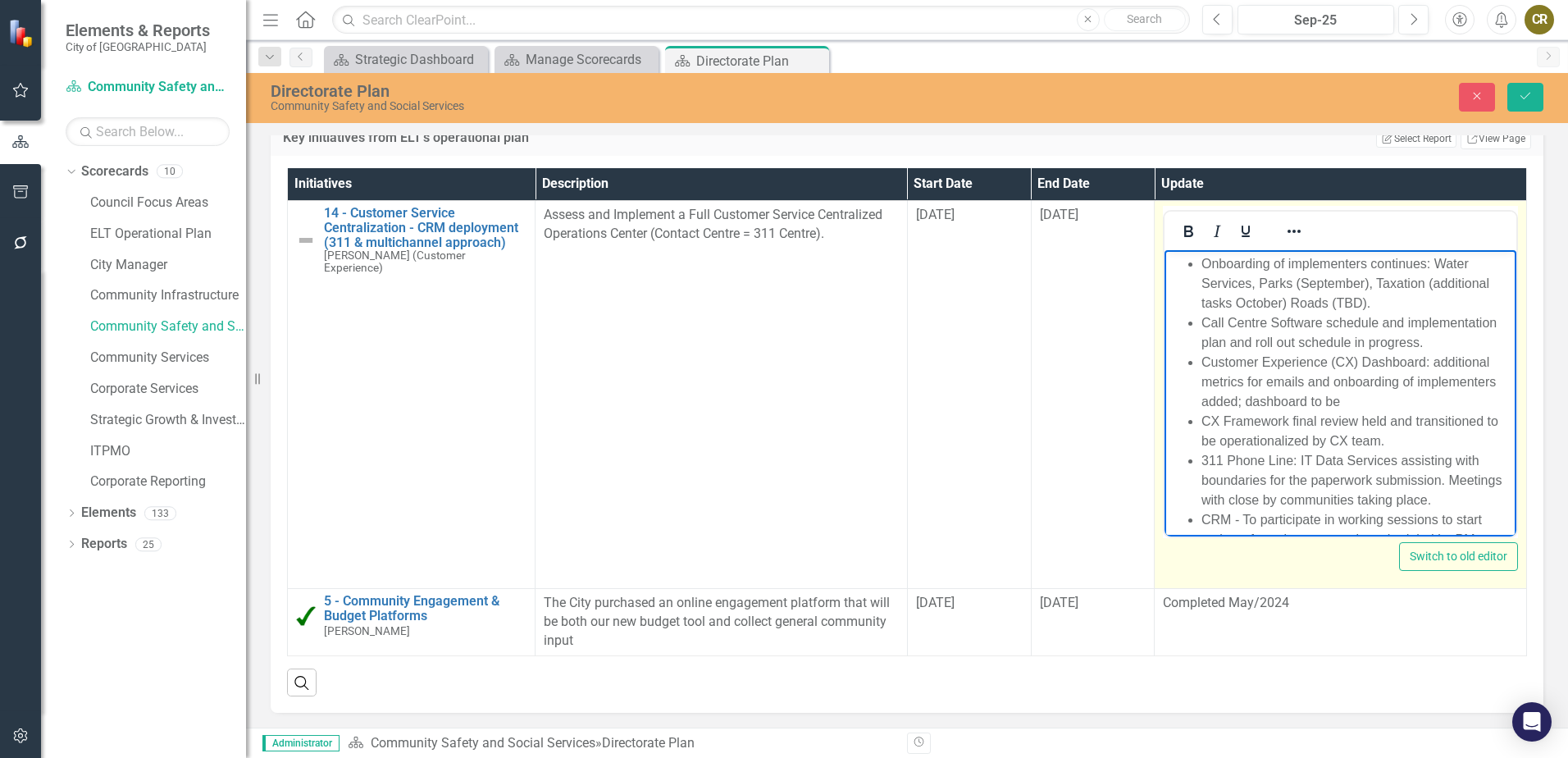
click at [1323, 343] on li "Call Centre Software schedule and implementation plan and roll out schedule in …" at bounding box center [1357, 333] width 310 height 40
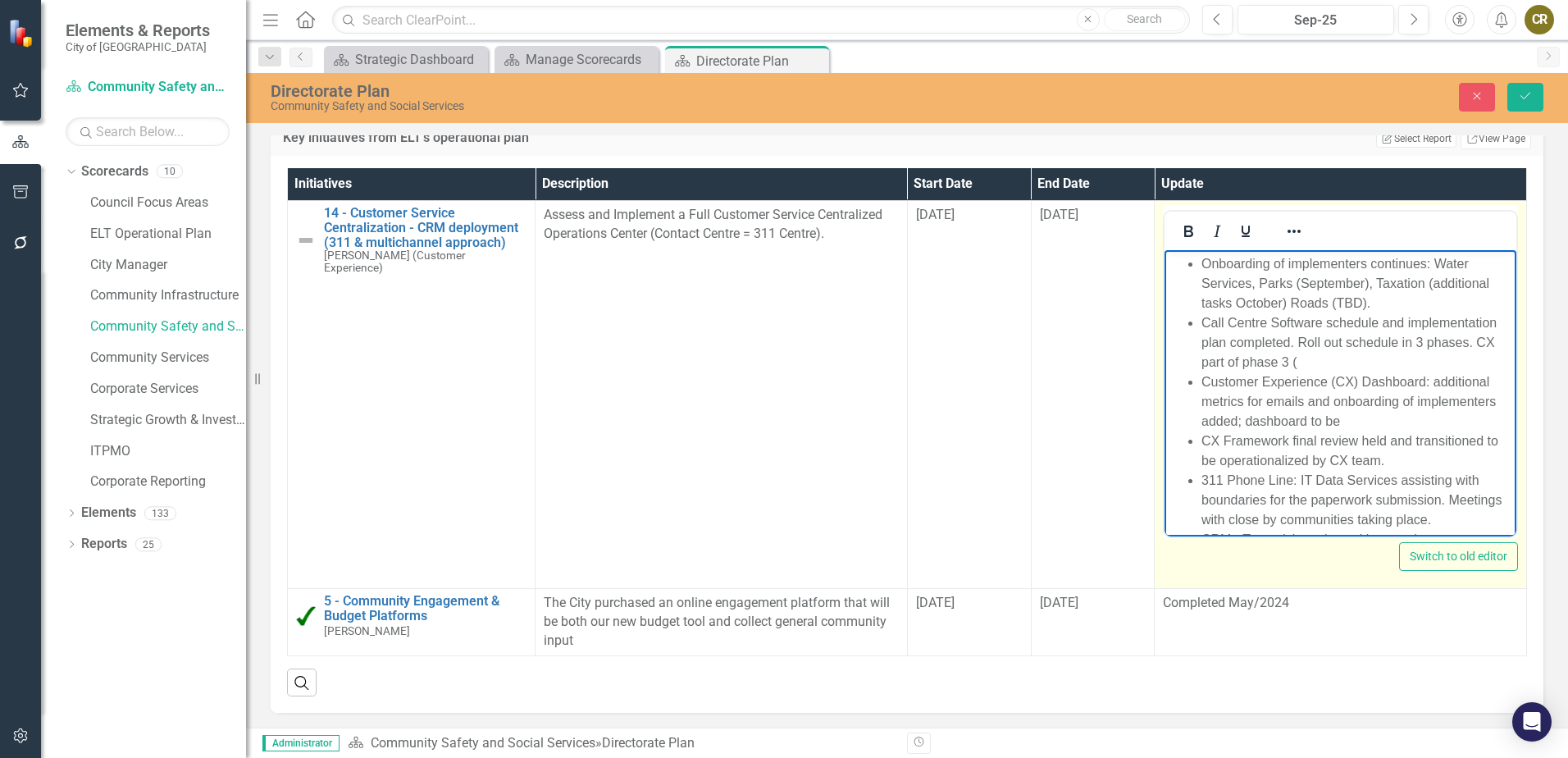
click at [1371, 282] on li "Onboarding of implementers continues: Water Services, Parks (September), Taxati…" at bounding box center [1357, 284] width 310 height 59
drag, startPoint x: 1260, startPoint y: 280, endPoint x: 1434, endPoint y: 262, distance: 174.9
click at [1434, 262] on li "Onboarding of implementers continues: Water Services, Parks, Taxation (addition…" at bounding box center [1357, 284] width 310 height 59
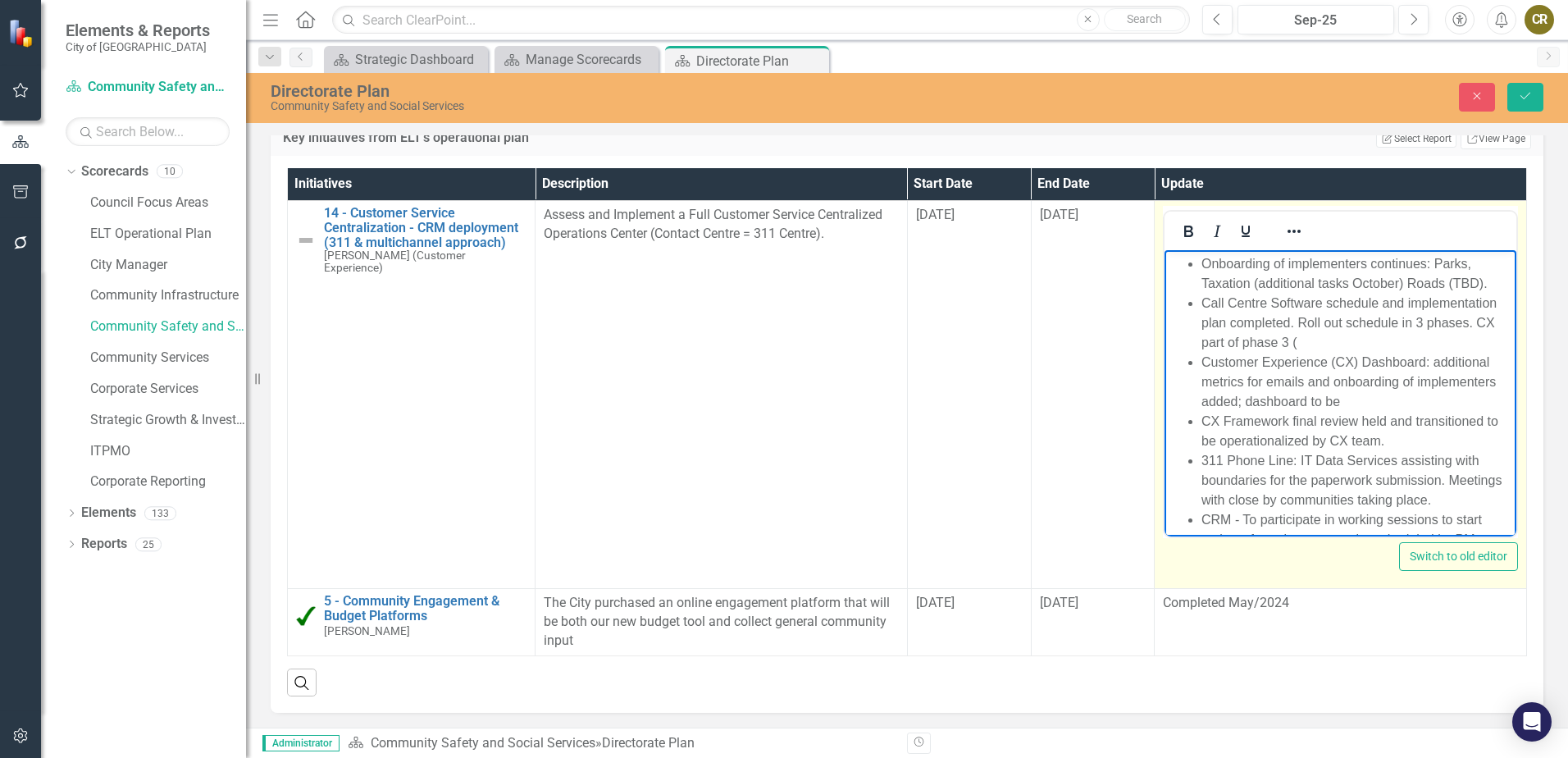
click at [1466, 268] on li "Onboarding of implementers continues: Parks, Taxation (additional tasks October…" at bounding box center [1357, 274] width 310 height 40
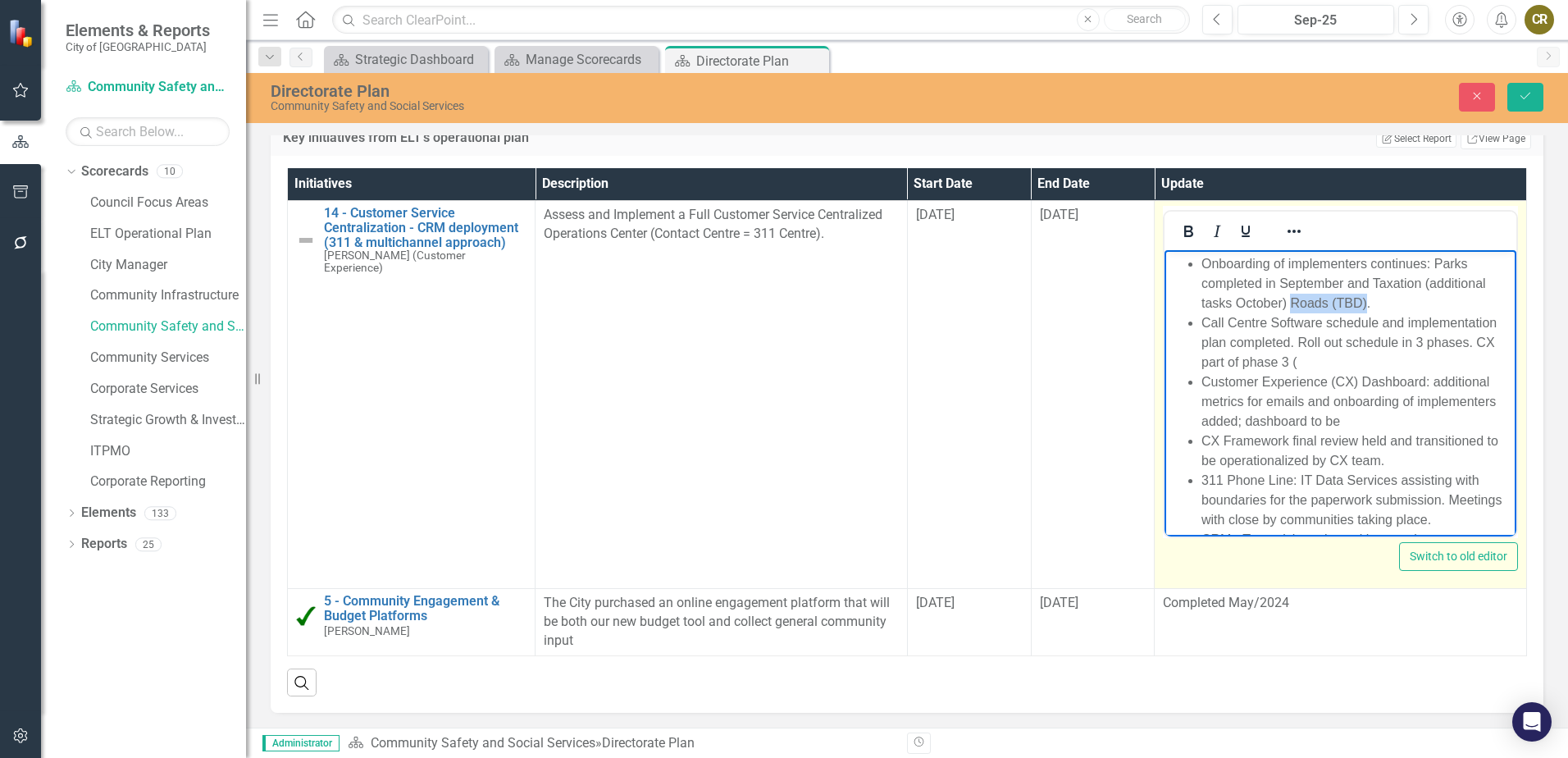
drag, startPoint x: 1290, startPoint y: 305, endPoint x: 1365, endPoint y: 302, distance: 75.1
click at [1365, 302] on li "Onboarding of implementers continues: Parks completed in September and Taxation…" at bounding box center [1357, 284] width 310 height 59
click at [1236, 304] on li "Onboarding of implementers continues: Parks completed in September and Taxation…" at bounding box center [1357, 284] width 310 height 59
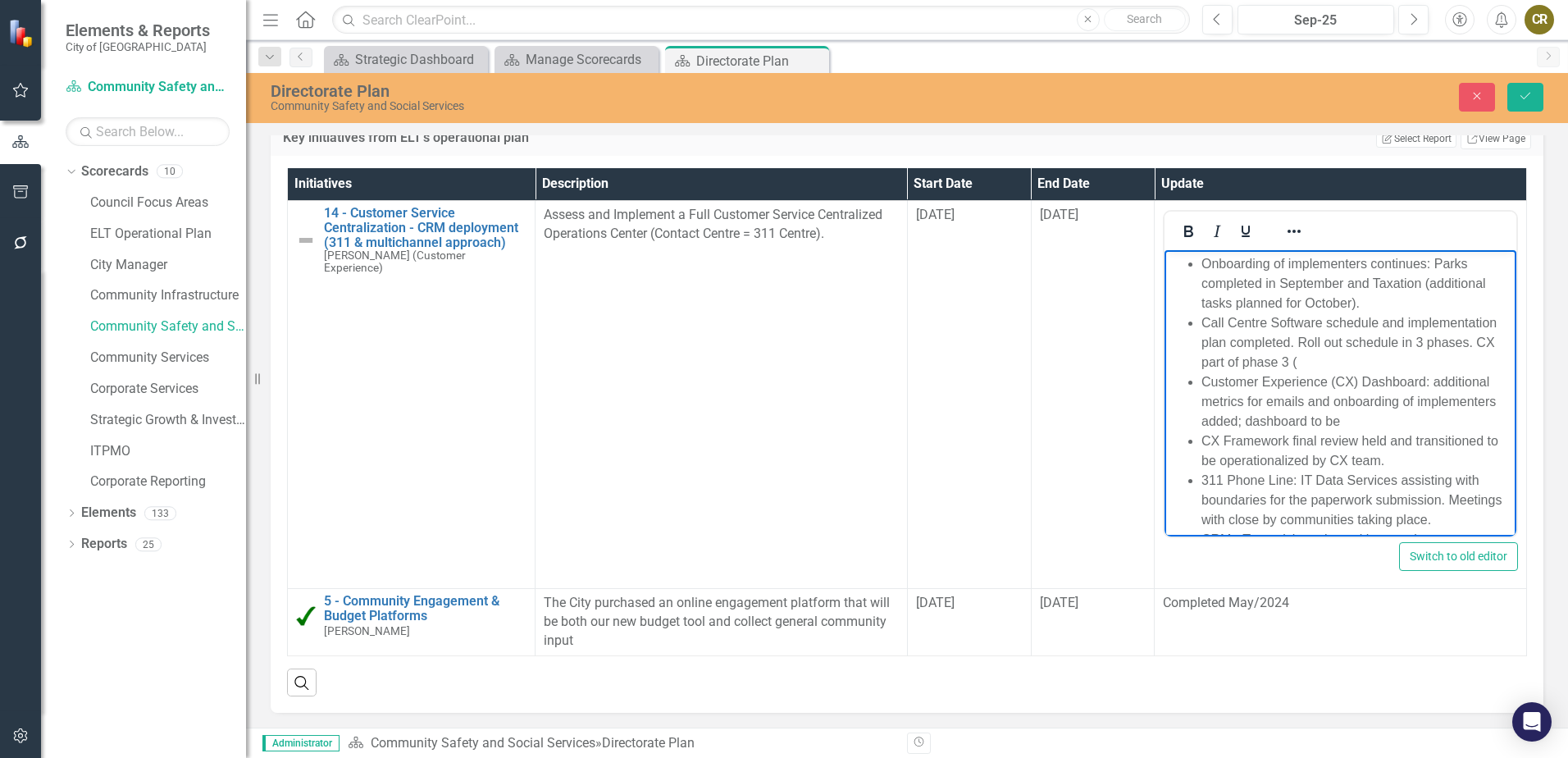
scroll to position [52, 0]
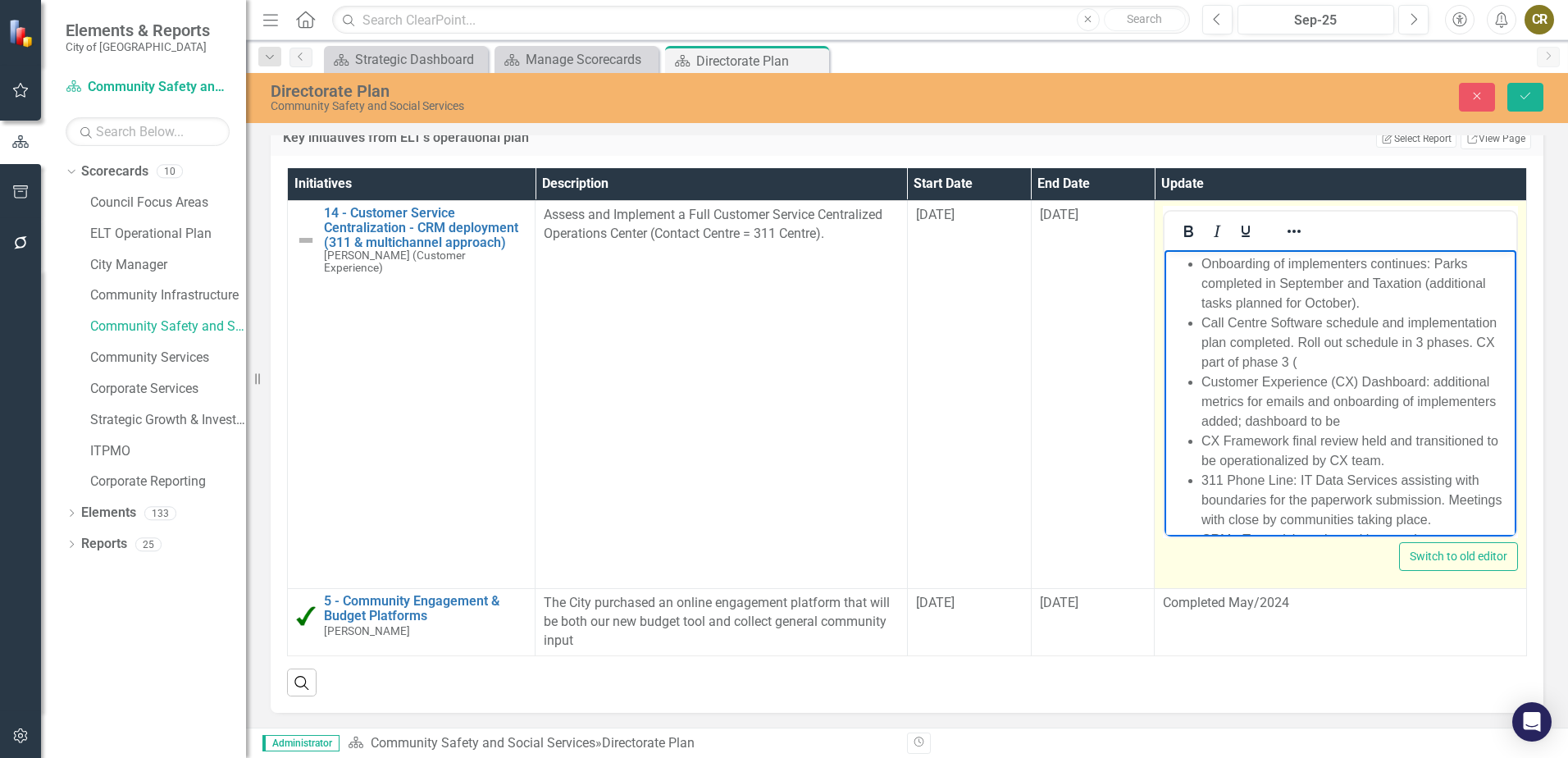
click at [1395, 369] on li "Call Centre Software schedule and implementation plan completed. Roll out sched…" at bounding box center [1357, 343] width 310 height 59
click at [1232, 300] on li "Onboarding of implementers continues: Parks completed in September and Taxation…" at bounding box center [1357, 284] width 310 height 59
click at [1361, 300] on li "Onboarding of implementers continues: Parks completed in September and Taxation…" at bounding box center [1357, 284] width 310 height 59
click at [1272, 362] on li "Call Centre Software schedule and implementation plan completed. Roll out sched…" at bounding box center [1357, 343] width 310 height 59
click at [1307, 350] on li "Call Centre Software schedule and implementation plan completed. Roll out sched…" at bounding box center [1357, 343] width 310 height 59
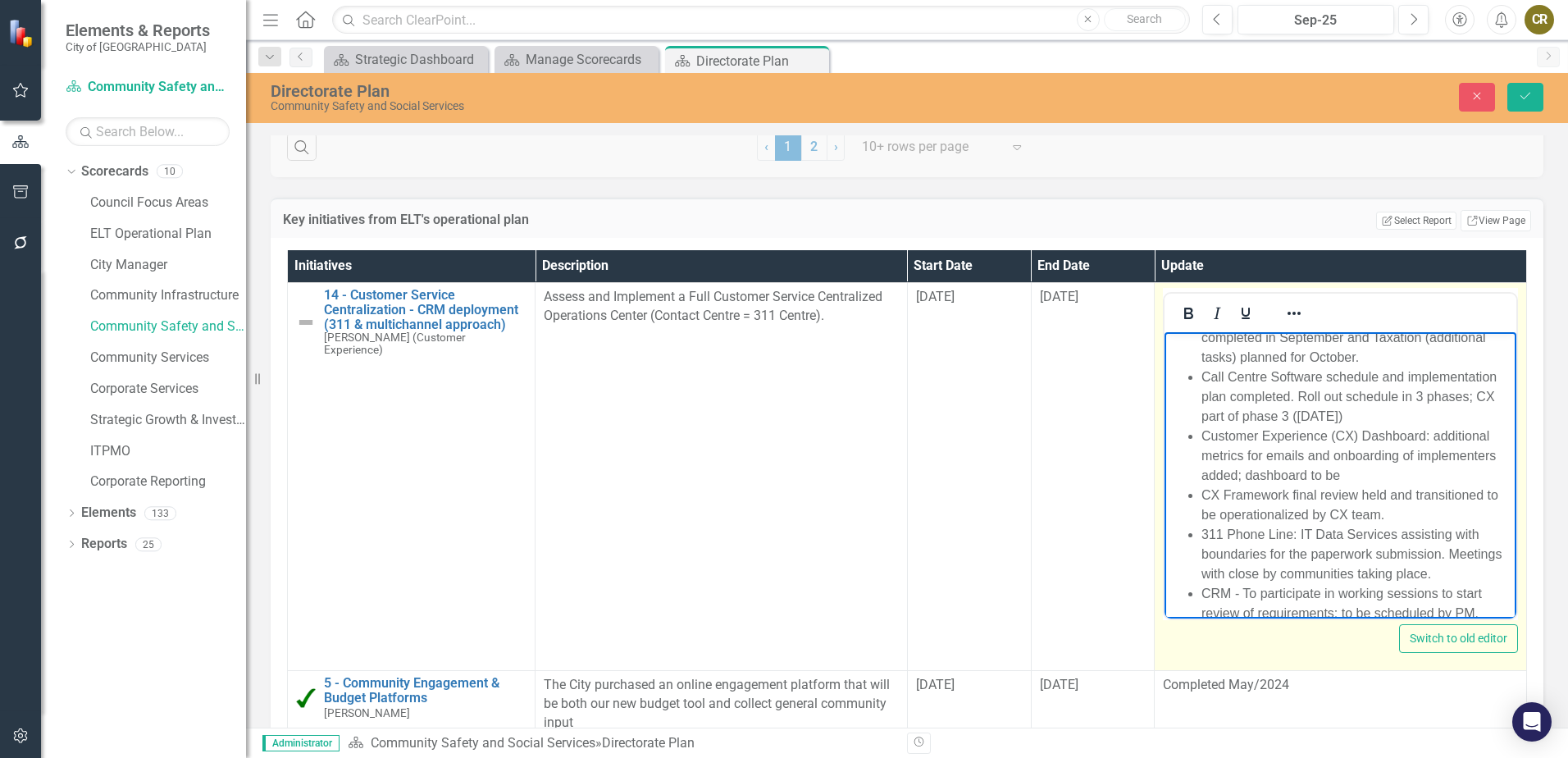
scroll to position [50, 0]
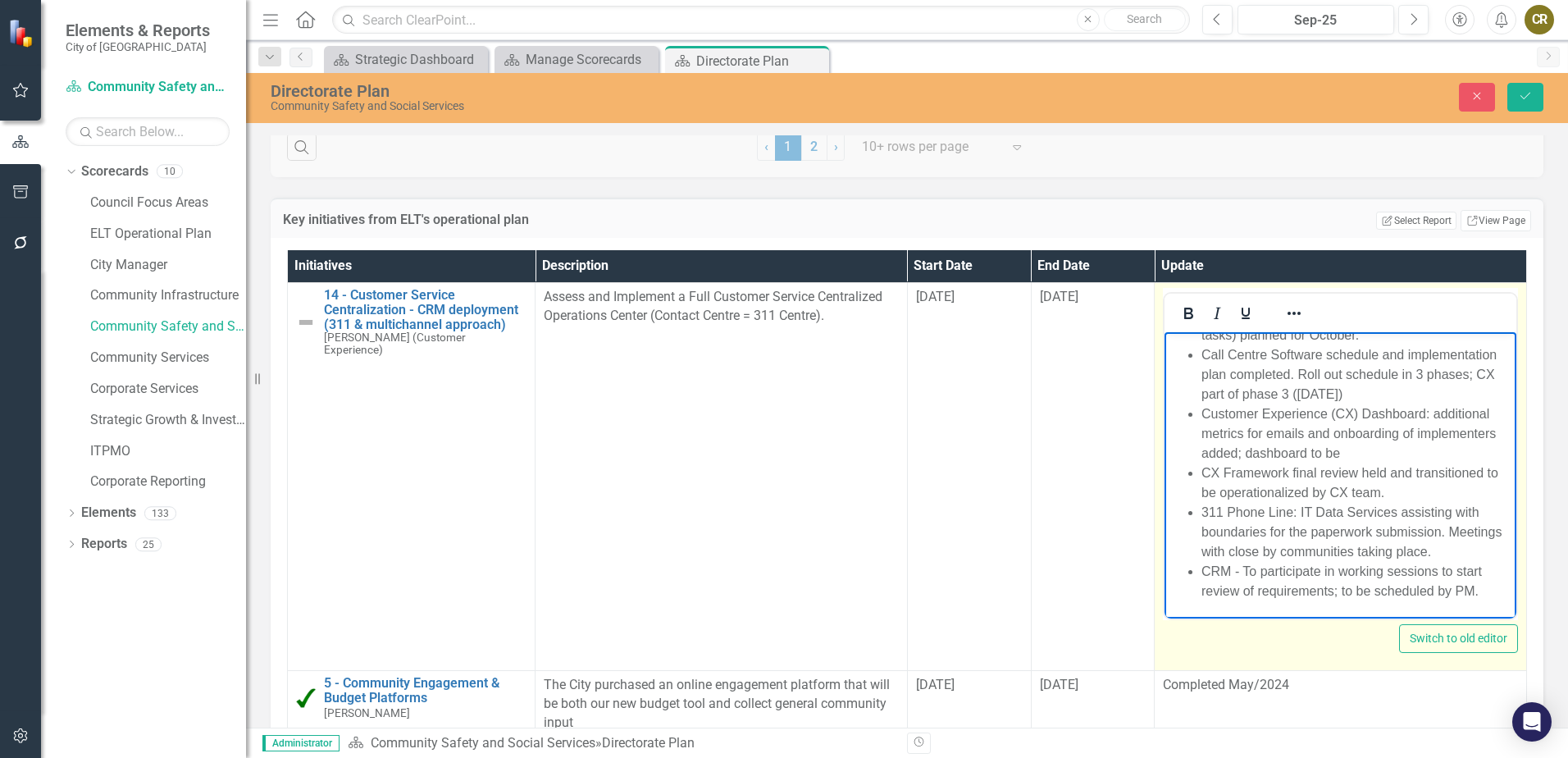
click at [1291, 390] on li "Call Centre Software schedule and implementation plan completed. Roll out sched…" at bounding box center [1357, 375] width 310 height 59
click at [1337, 429] on li "Customer Experience (CX) Dashboard: additional metrics for emails and onboardin…" at bounding box center [1357, 434] width 310 height 59
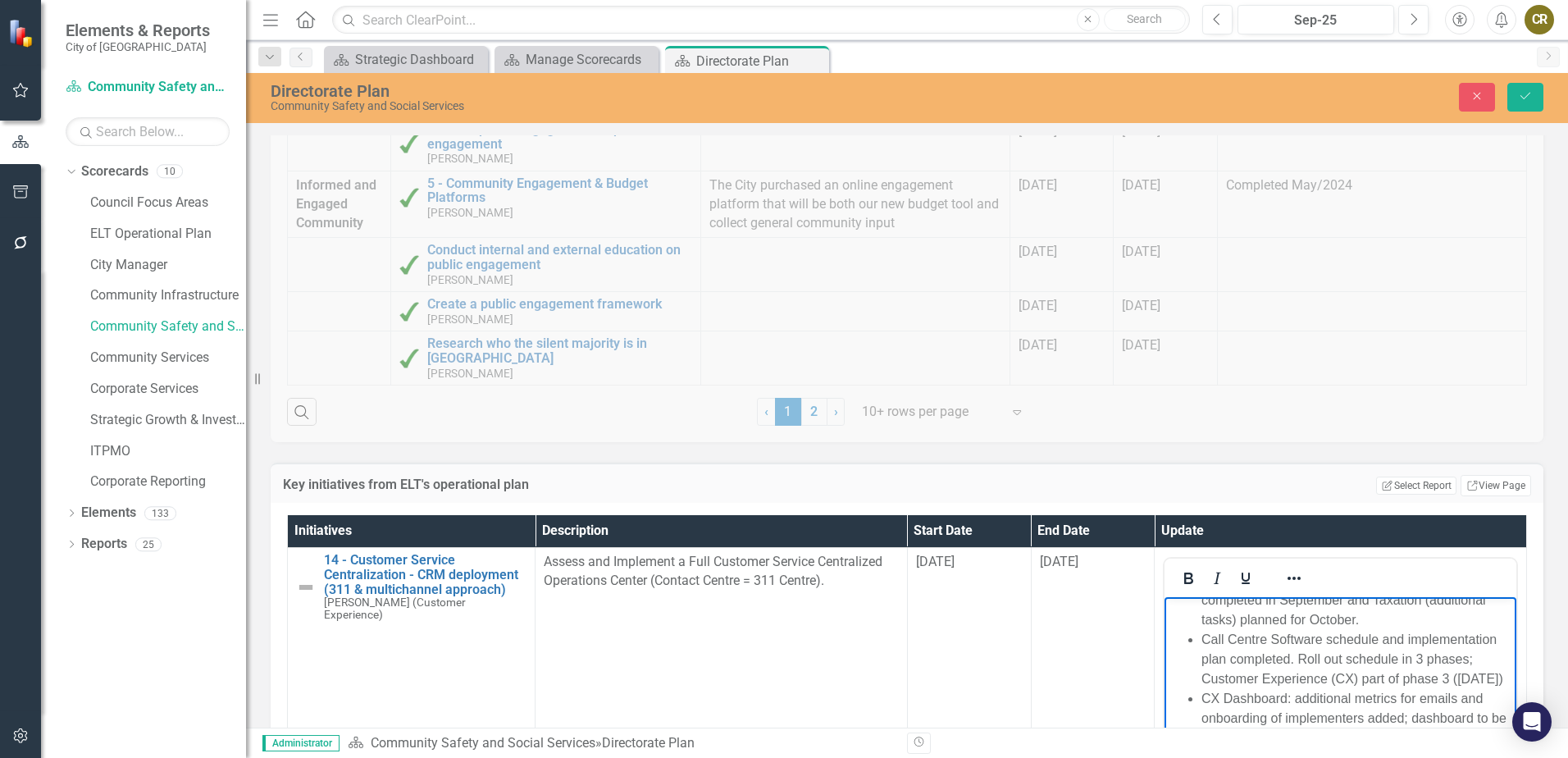
scroll to position [1312, 0]
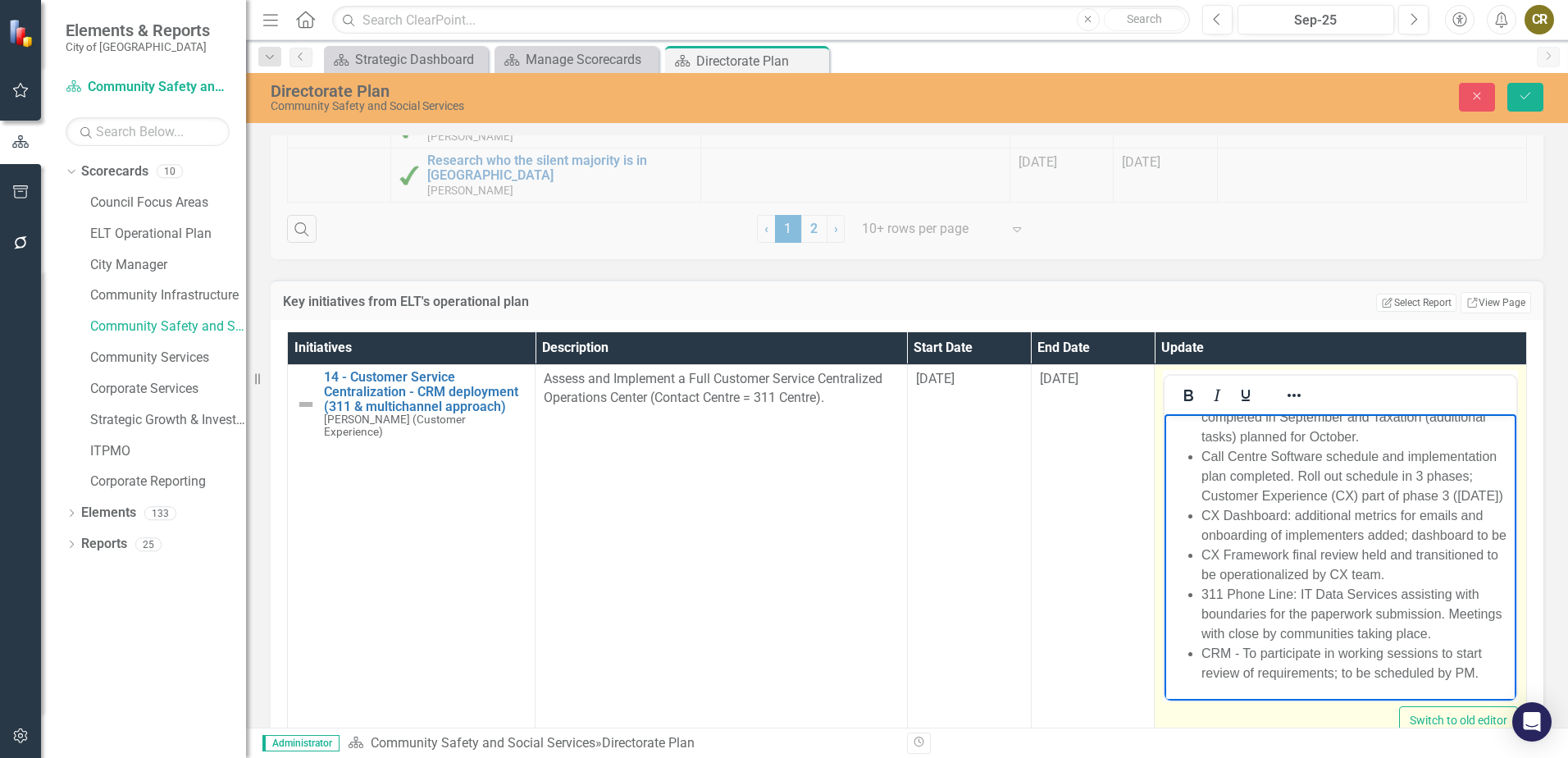
click at [1258, 546] on li "CX Dashboard: additional metrics for emails and onboarding of implementers adde…" at bounding box center [1357, 526] width 310 height 40
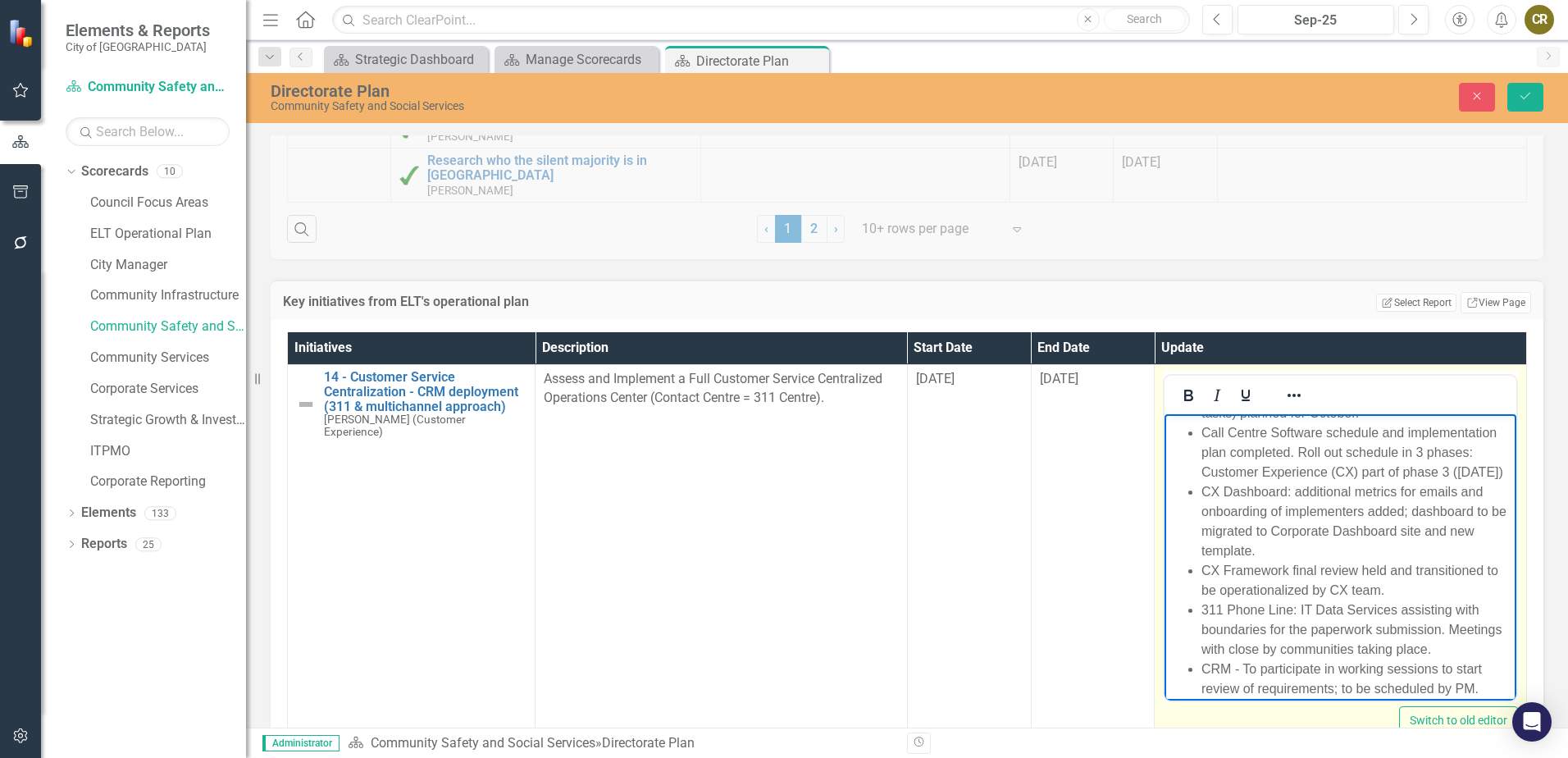
scroll to position [82, 0]
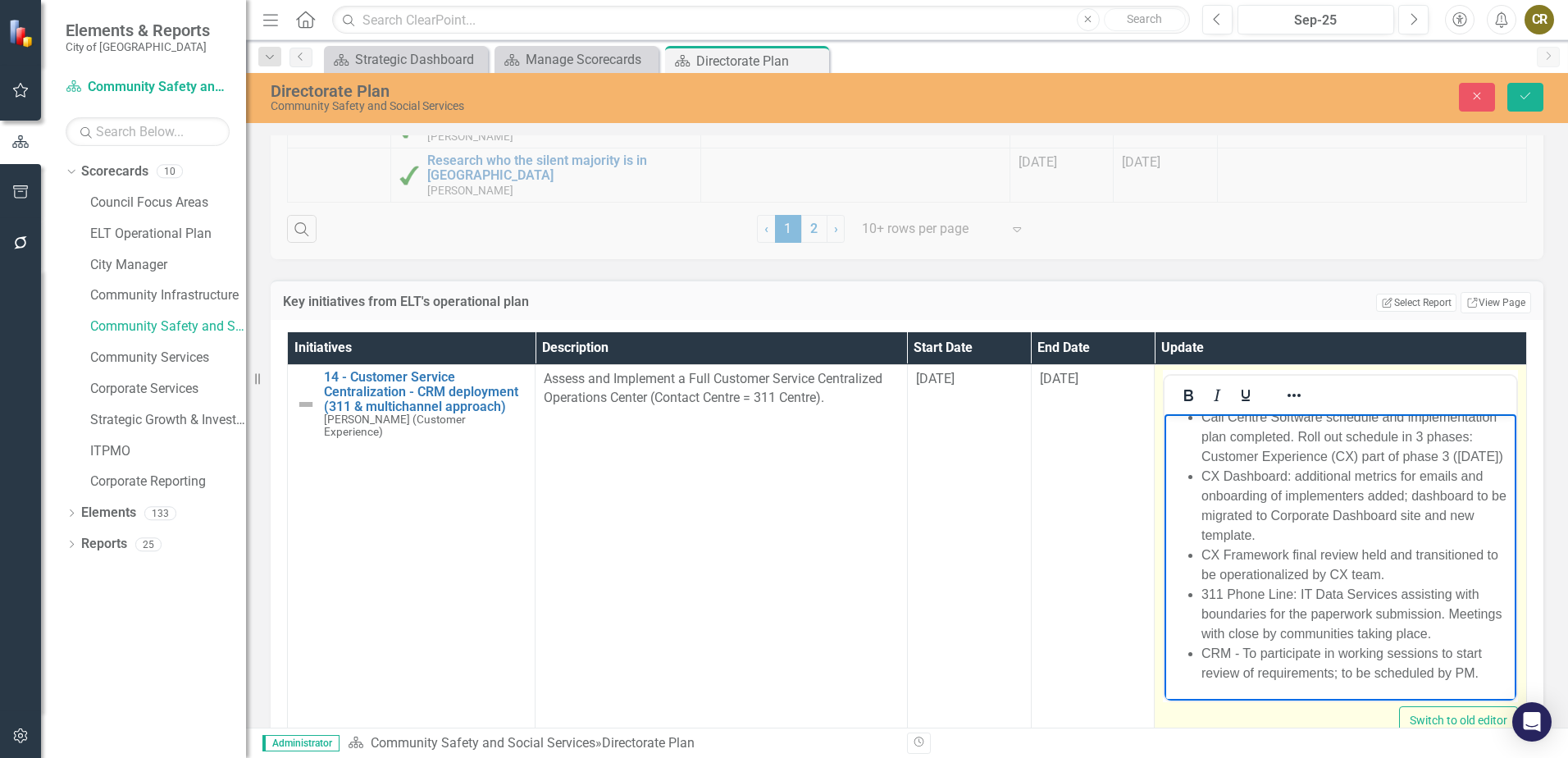
click at [1217, 523] on li "CX Dashboard: additional metrics for emails and onboarding of implementers adde…" at bounding box center [1357, 505] width 310 height 78
click at [1271, 517] on li "CX Dashboard: additional metrics for emails and onboarding of implementers adde…" at bounding box center [1357, 505] width 310 height 78
drag, startPoint x: 1229, startPoint y: 542, endPoint x: 1202, endPoint y: 544, distance: 27.1
click at [1202, 544] on li "CX Dashboard: additional metrics for emails and onboarding of implementers adde…" at bounding box center [1357, 505] width 310 height 78
click at [1277, 540] on li "CX Dashboard: additional metrics for emails and onboarding of implementers adde…" at bounding box center [1357, 505] width 310 height 78
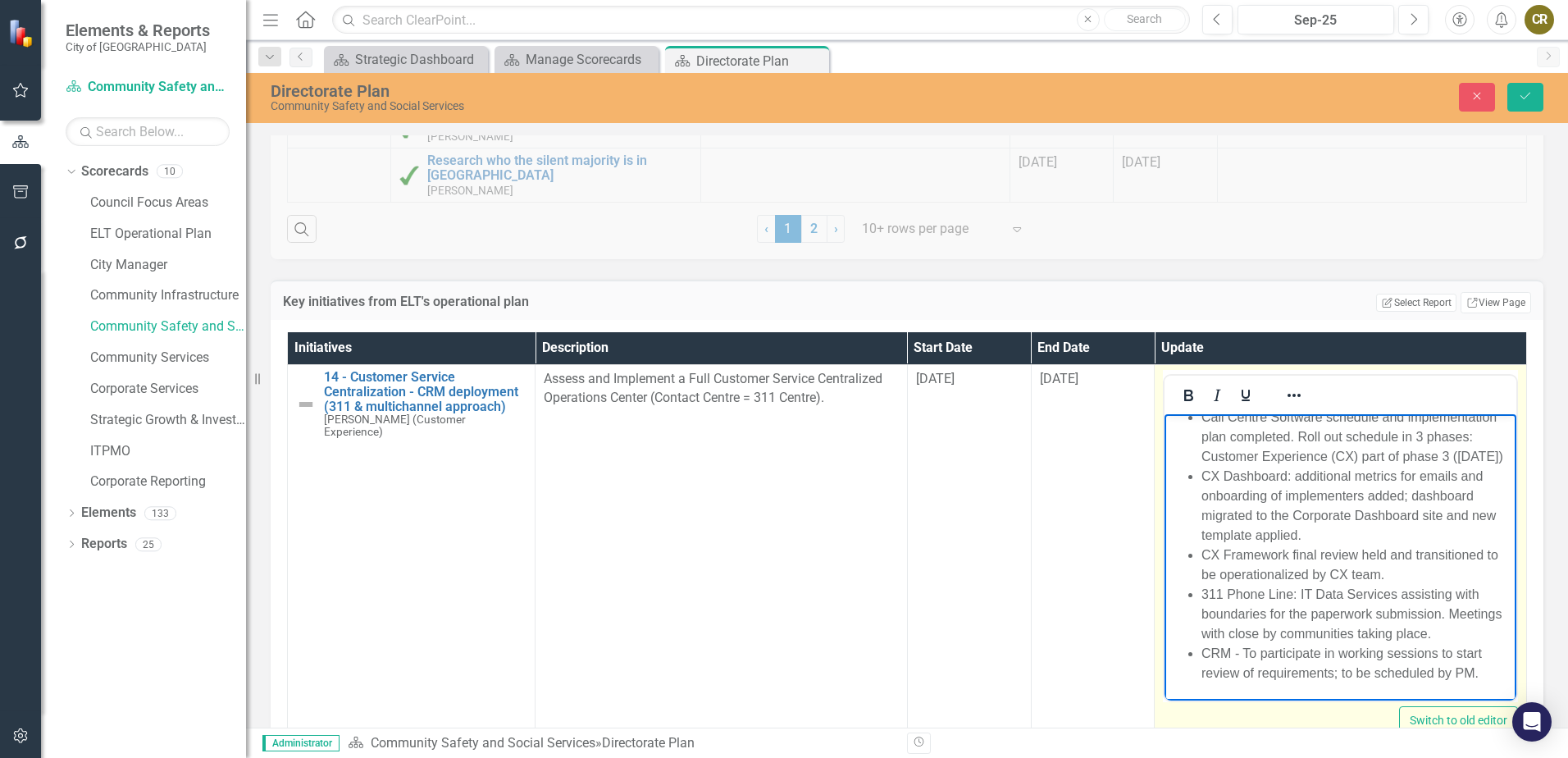
click at [1386, 633] on li "311 Phone Line: IT Data Services assisting with boundaries for the paperwork su…" at bounding box center [1357, 614] width 310 height 59
click at [1490, 561] on li "CX Framework final review held and transitioned to be operationalized by CX tea…" at bounding box center [1357, 566] width 310 height 40
click at [1468, 580] on li "CX Framework final review held and transitioned to CX Team to be operationalize…" at bounding box center [1357, 566] width 310 height 40
drag, startPoint x: 1369, startPoint y: 670, endPoint x: 1343, endPoint y: 670, distance: 26.0
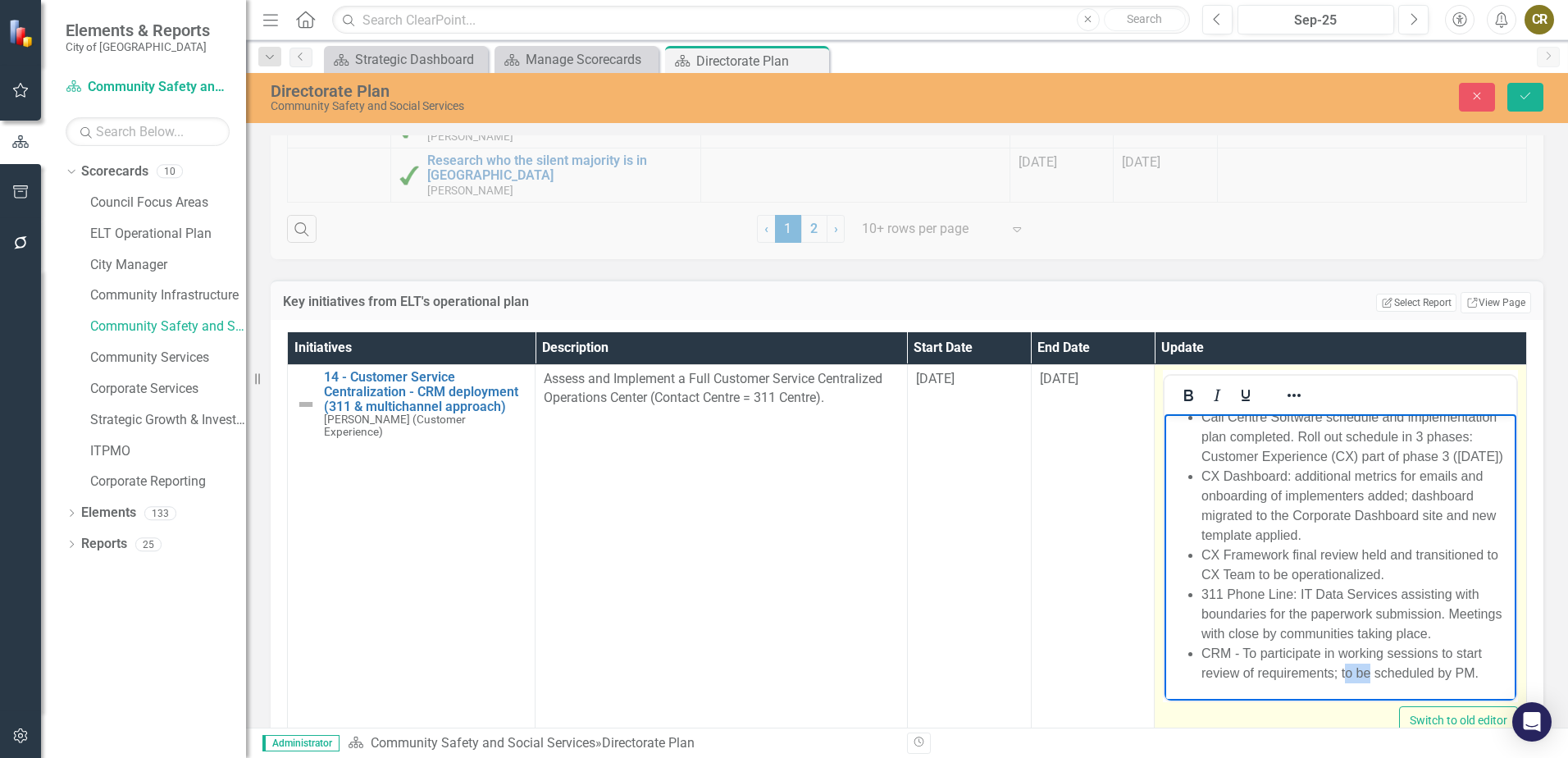
click at [1343, 670] on li "CRM - To participate in working sessions to start review of requirements; to be…" at bounding box center [1357, 664] width 310 height 40
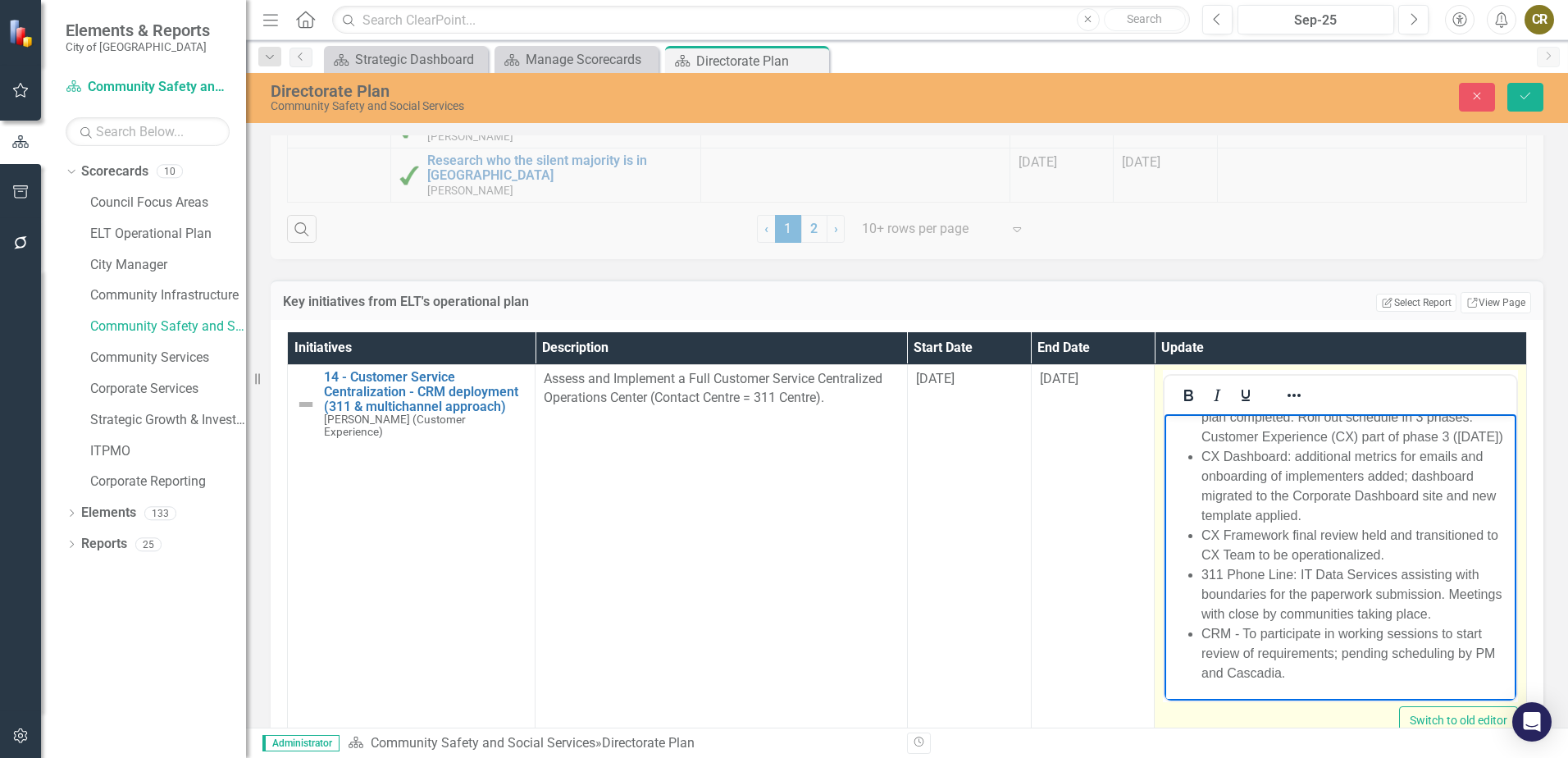
click at [1314, 514] on li "CX Dashboard: additional metrics for emails and onboarding of implementers adde…" at bounding box center [1357, 486] width 310 height 78
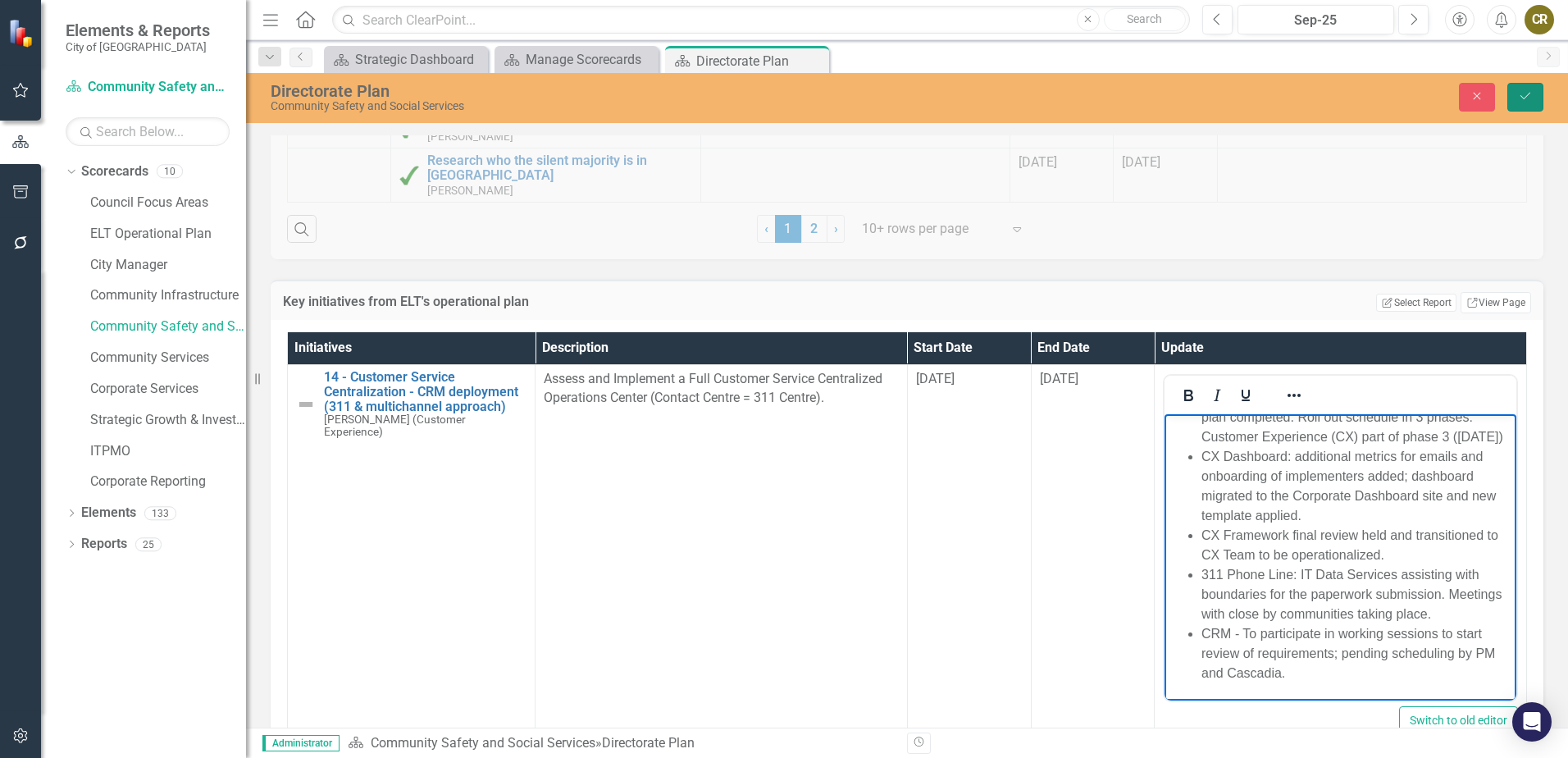
click at [1519, 94] on icon "Save" at bounding box center [1526, 96] width 15 height 12
